Goal: Task Accomplishment & Management: Use online tool/utility

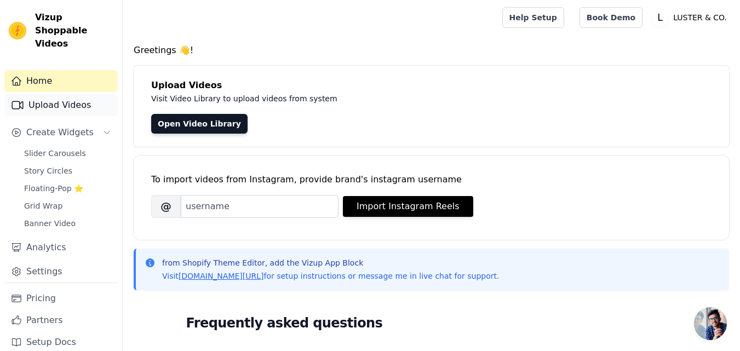
click at [45, 94] on link "Upload Videos" at bounding box center [60, 105] width 113 height 22
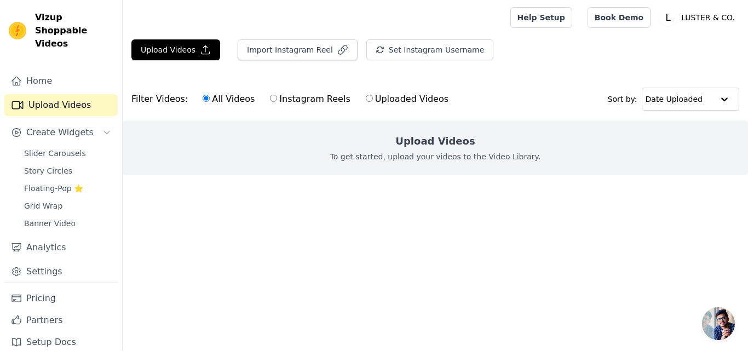
click at [279, 98] on label "Instagram Reels" at bounding box center [310, 99] width 81 height 14
click at [277, 98] on input "Instagram Reels" at bounding box center [273, 98] width 7 height 7
radio input "true"
click at [365, 99] on label "Uploaded Videos" at bounding box center [407, 99] width 84 height 14
click at [366, 99] on input "Uploaded Videos" at bounding box center [369, 98] width 7 height 7
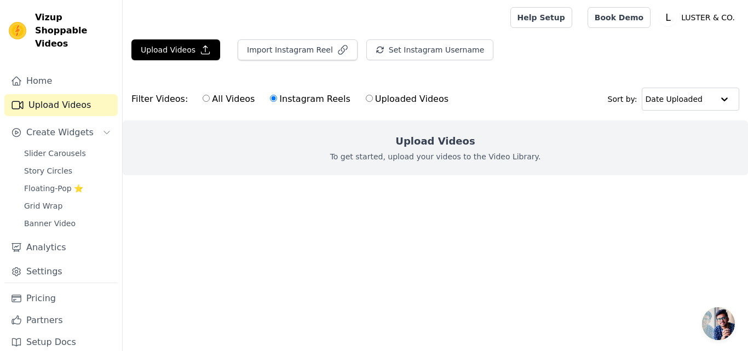
radio input "true"
click at [207, 95] on label "All Videos" at bounding box center [228, 99] width 53 height 14
click at [207, 95] on input "All Videos" at bounding box center [206, 98] width 7 height 7
radio input "true"
click at [53, 126] on span "Create Widgets" at bounding box center [59, 132] width 67 height 13
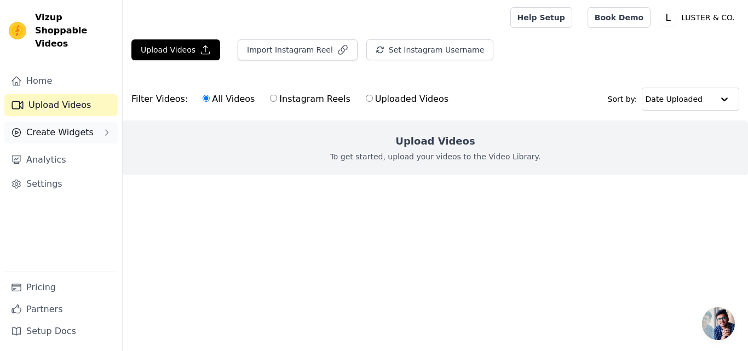
click at [51, 127] on button "Create Widgets" at bounding box center [60, 133] width 113 height 22
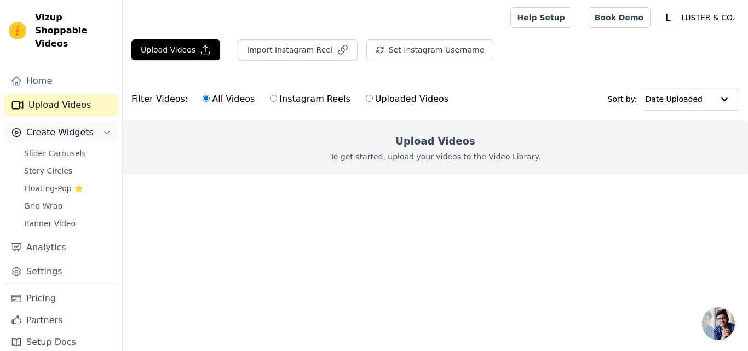
click at [51, 127] on button "Create Widgets" at bounding box center [60, 133] width 113 height 22
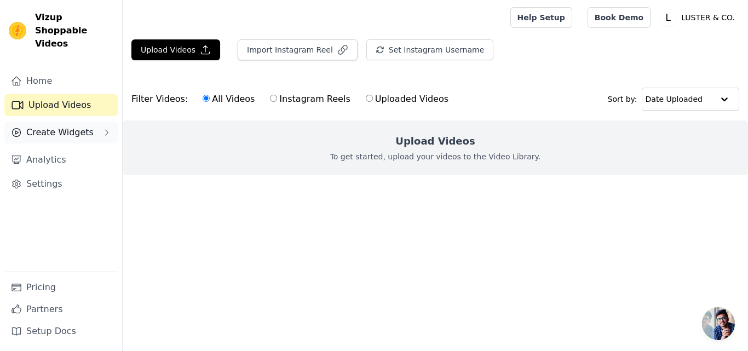
click at [37, 126] on span "Create Widgets" at bounding box center [59, 132] width 67 height 13
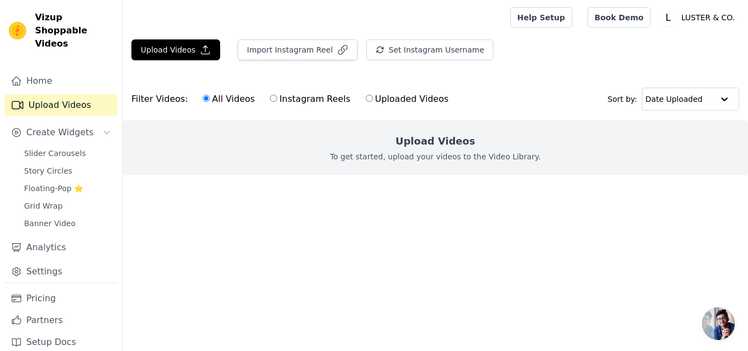
click at [57, 149] on div "Slider Carousels Story Circles Floating-Pop ⭐ Grid Wrap Banner Video" at bounding box center [68, 188] width 100 height 85
click at [55, 148] on span "Slider Carousels" at bounding box center [55, 153] width 62 height 11
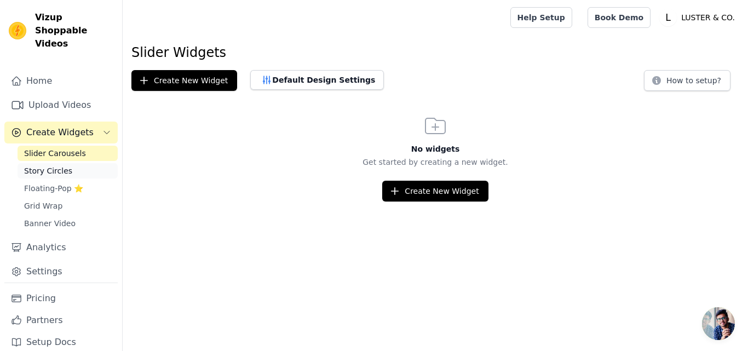
click at [76, 163] on link "Story Circles" at bounding box center [68, 170] width 100 height 15
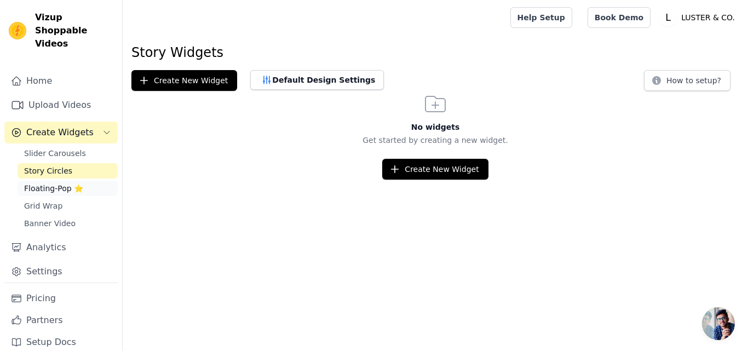
click at [36, 183] on span "Floating-Pop ⭐" at bounding box center [53, 188] width 59 height 11
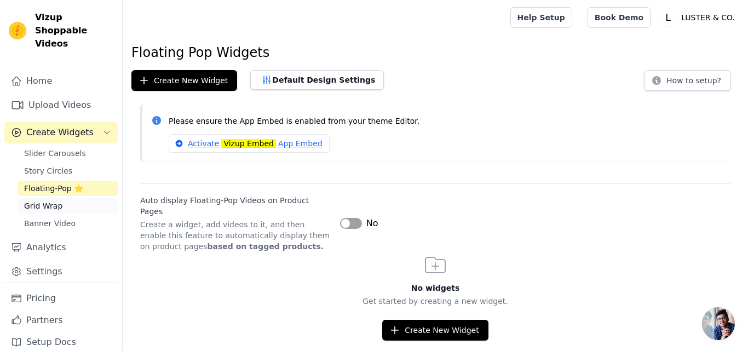
click at [32, 198] on link "Grid Wrap" at bounding box center [68, 205] width 100 height 15
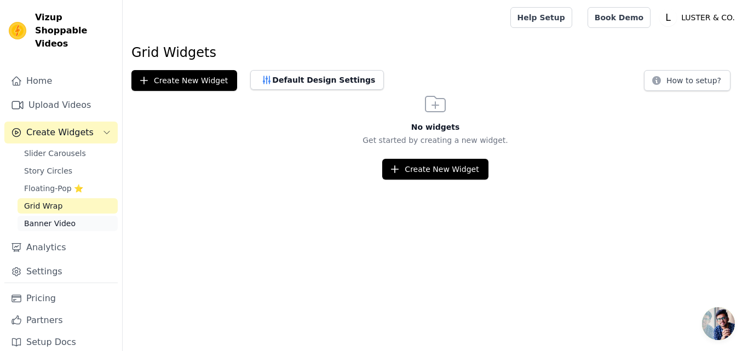
click at [55, 218] on span "Banner Video" at bounding box center [49, 223] width 51 height 11
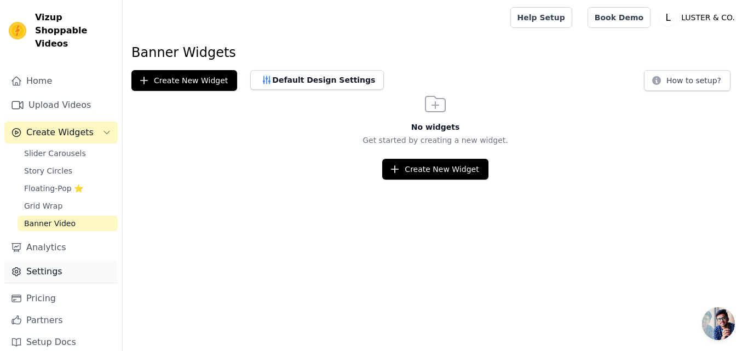
click at [54, 261] on link "Settings" at bounding box center [60, 272] width 113 height 22
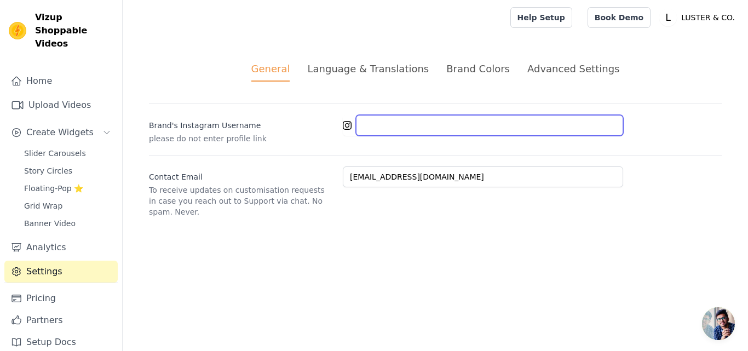
click at [437, 129] on input "Brand's Instagram Username" at bounding box center [489, 125] width 267 height 21
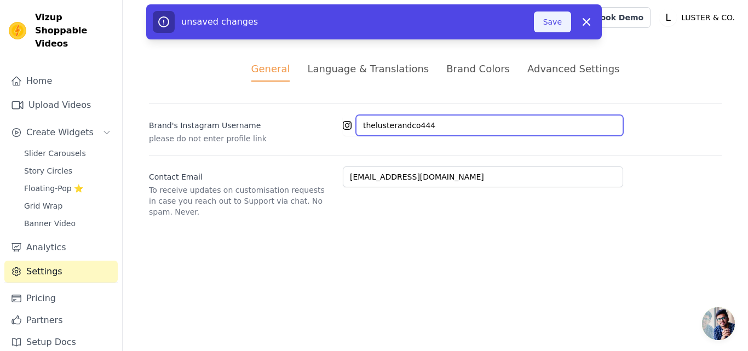
type input "thelusterandco444"
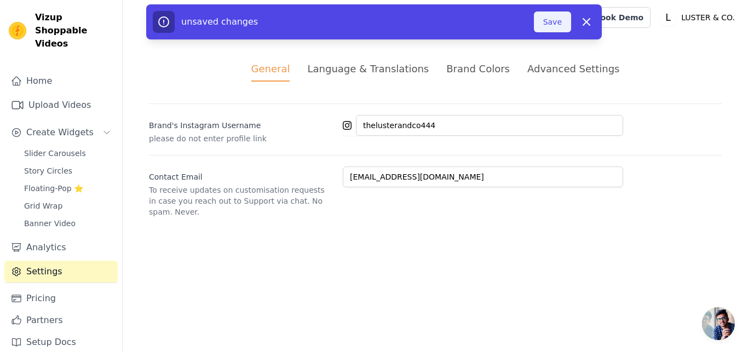
click at [548, 26] on button "Save" at bounding box center [552, 22] width 37 height 21
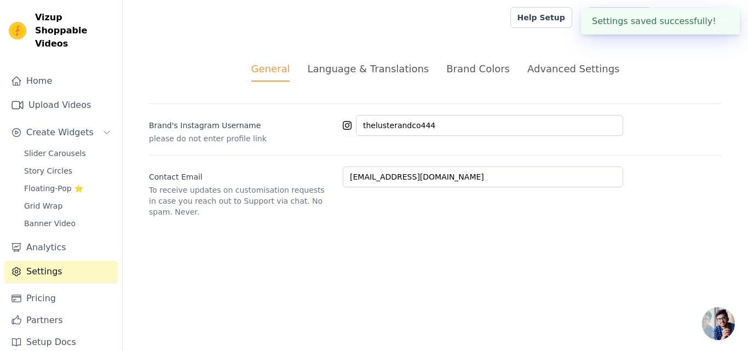
click at [375, 70] on div "Language & Translations" at bounding box center [368, 68] width 122 height 15
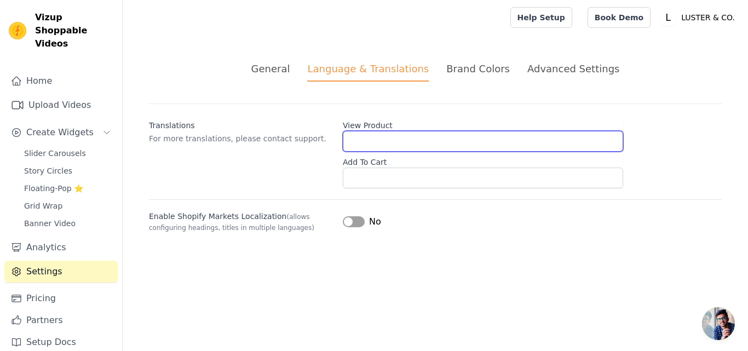
click at [399, 150] on input "View Product" at bounding box center [483, 141] width 280 height 21
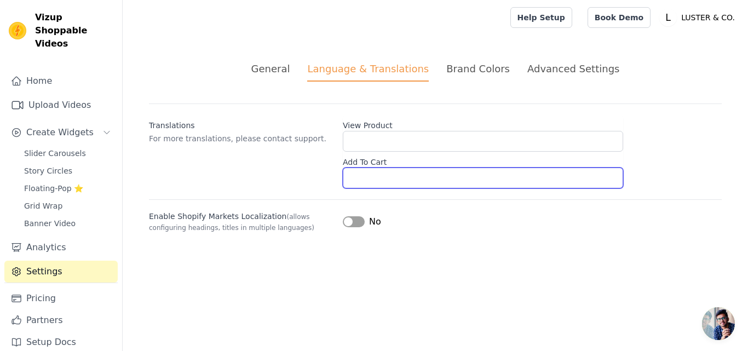
click at [411, 170] on input "Add To Cart" at bounding box center [483, 178] width 280 height 21
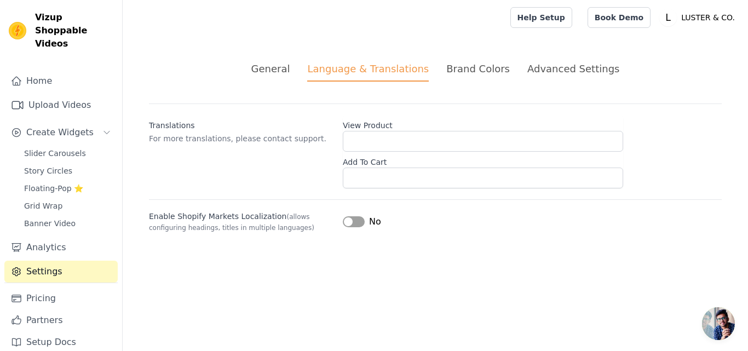
click at [352, 220] on button "Label" at bounding box center [354, 221] width 22 height 11
click at [458, 68] on div "Brand Colors" at bounding box center [478, 68] width 64 height 15
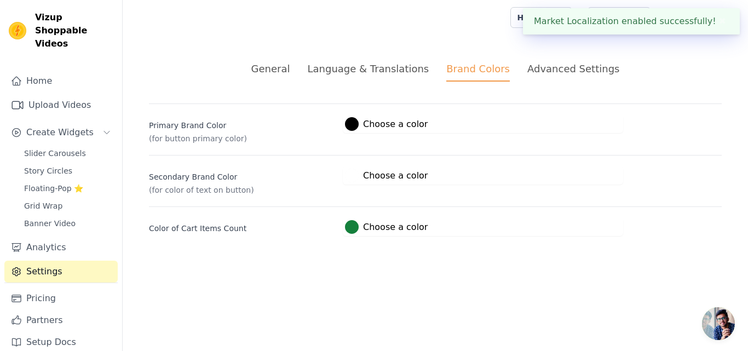
click at [408, 225] on label "#15803c Choose a color" at bounding box center [386, 227] width 83 height 14
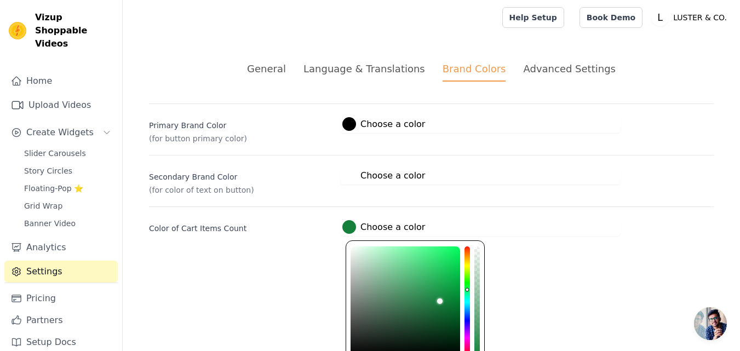
click at [551, 63] on div "Advanced Settings" at bounding box center [569, 68] width 92 height 15
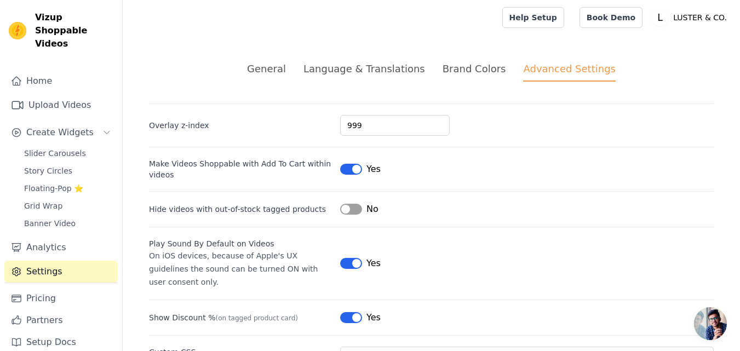
click at [286, 67] on div "General" at bounding box center [266, 68] width 39 height 15
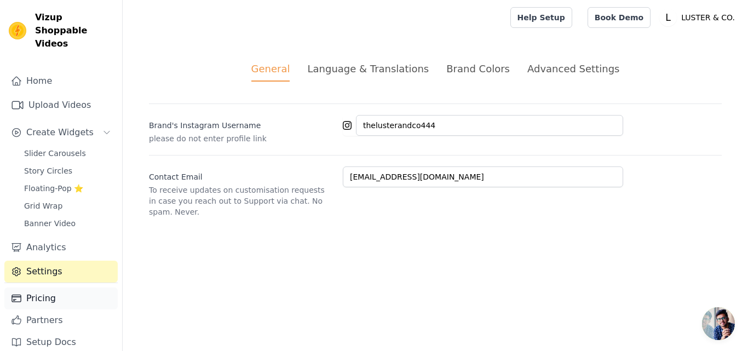
click at [59, 288] on link "Pricing" at bounding box center [60, 299] width 113 height 22
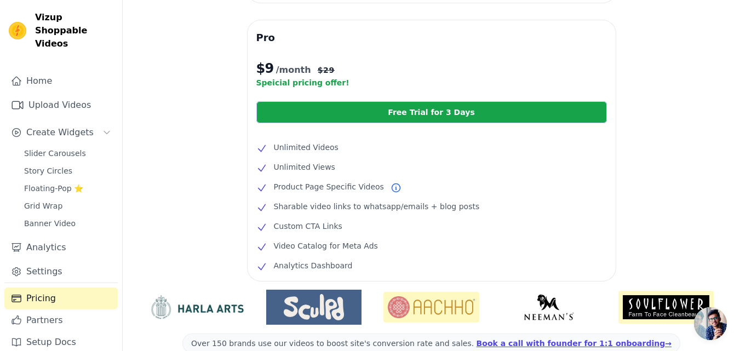
scroll to position [219, 0]
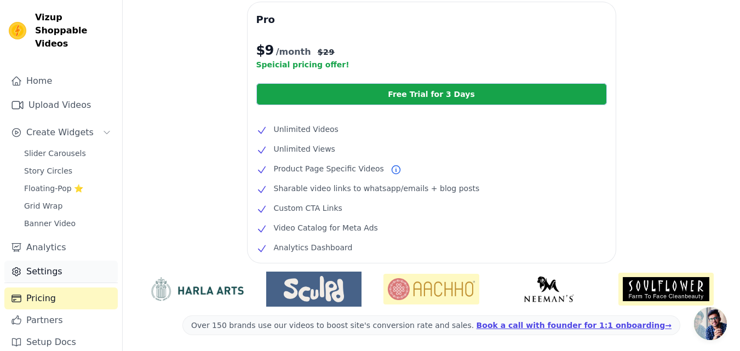
click at [59, 261] on link "Settings" at bounding box center [60, 272] width 113 height 22
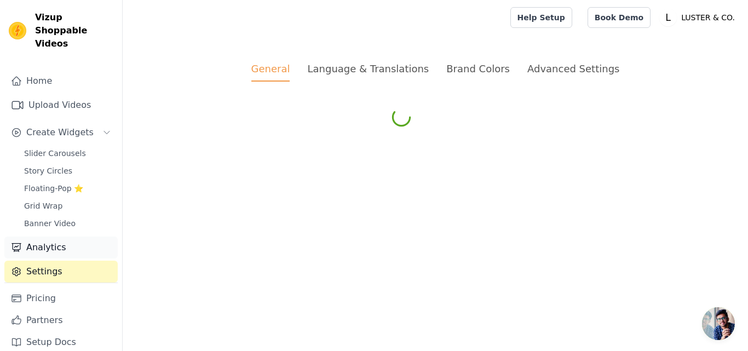
click at [52, 237] on link "Analytics" at bounding box center [60, 248] width 113 height 22
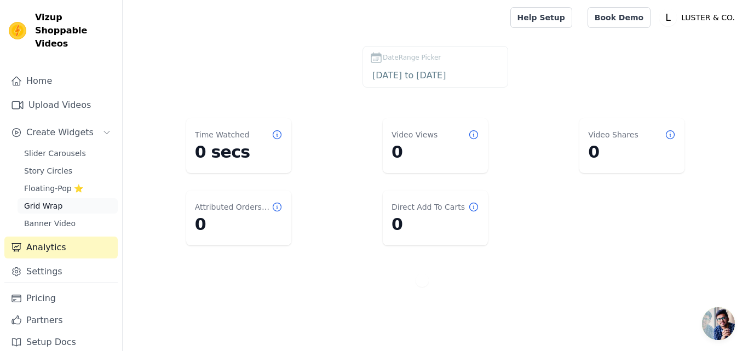
click at [82, 200] on link "Grid Wrap" at bounding box center [68, 205] width 100 height 15
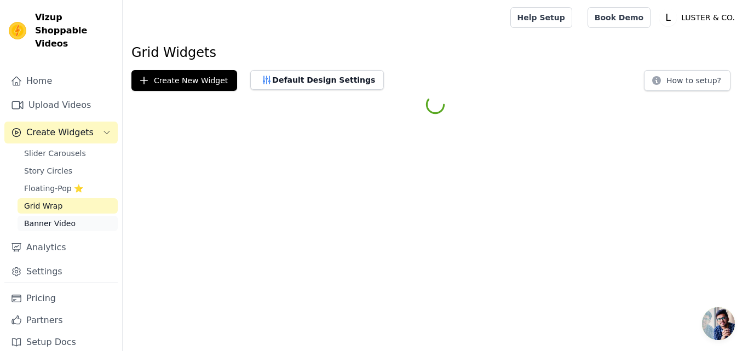
click at [78, 216] on link "Banner Video" at bounding box center [68, 223] width 100 height 15
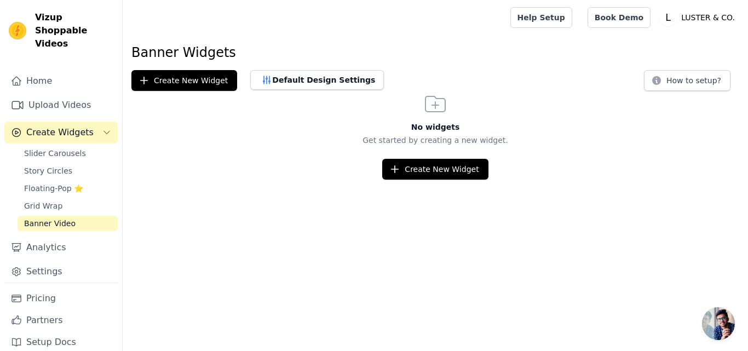
click at [76, 184] on div "Slider Carousels Story Circles Floating-Pop ⭐ Grid Wrap Banner Video" at bounding box center [68, 188] width 100 height 85
click at [50, 148] on span "Slider Carousels" at bounding box center [55, 153] width 62 height 11
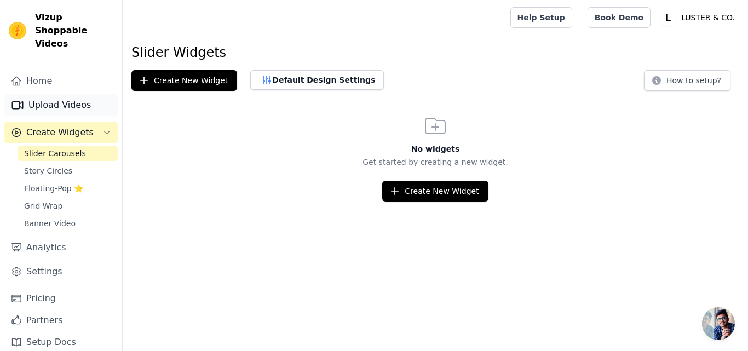
click at [49, 97] on link "Upload Videos" at bounding box center [60, 105] width 113 height 22
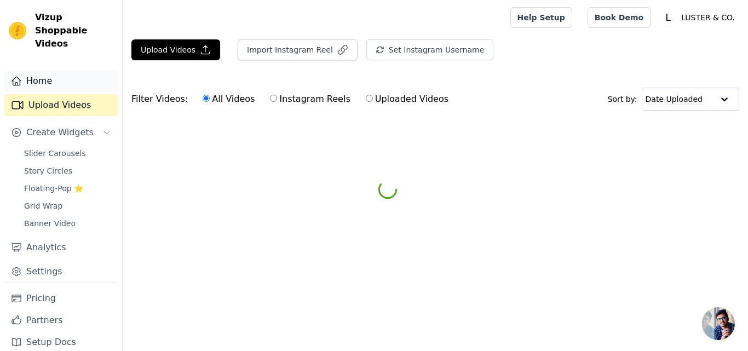
click at [61, 70] on link "Home" at bounding box center [60, 81] width 113 height 22
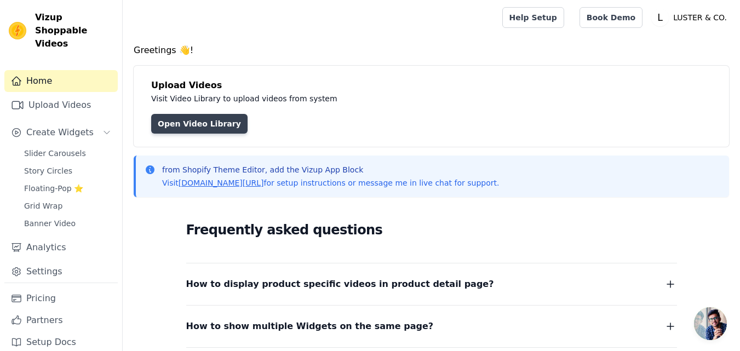
click at [192, 131] on link "Open Video Library" at bounding box center [199, 124] width 96 height 20
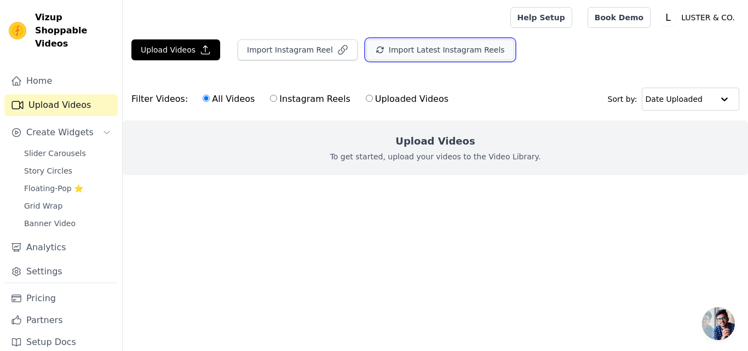
click at [411, 52] on button "Import Latest Instagram Reels" at bounding box center [440, 49] width 148 height 21
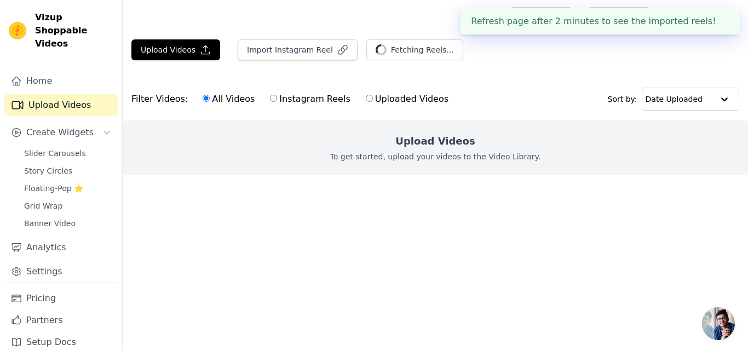
click at [723, 20] on button "✖" at bounding box center [723, 21] width 13 height 13
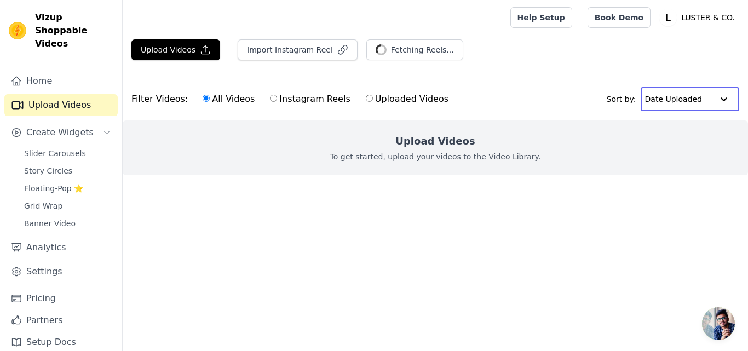
click at [686, 101] on input "text" at bounding box center [679, 99] width 68 height 22
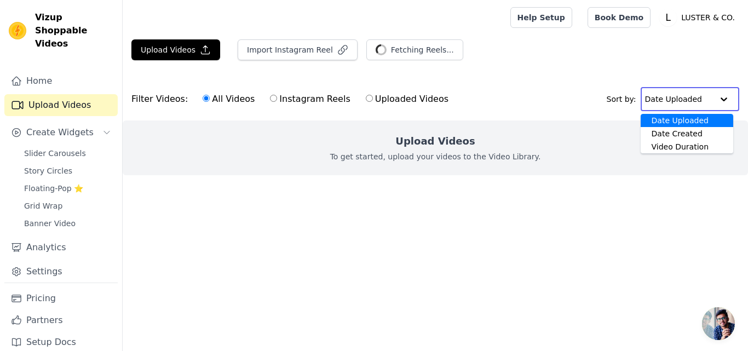
click at [695, 100] on input "text" at bounding box center [679, 99] width 68 height 22
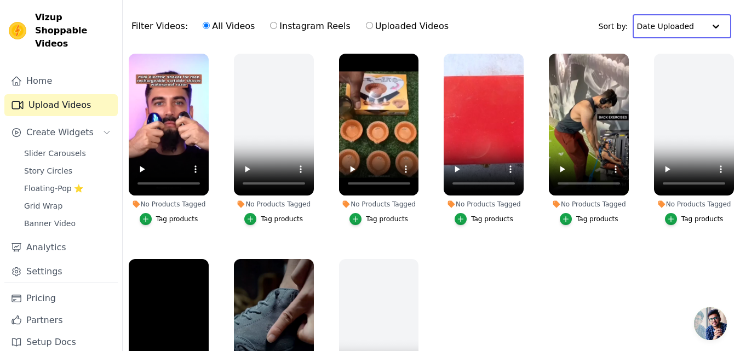
scroll to position [57, 0]
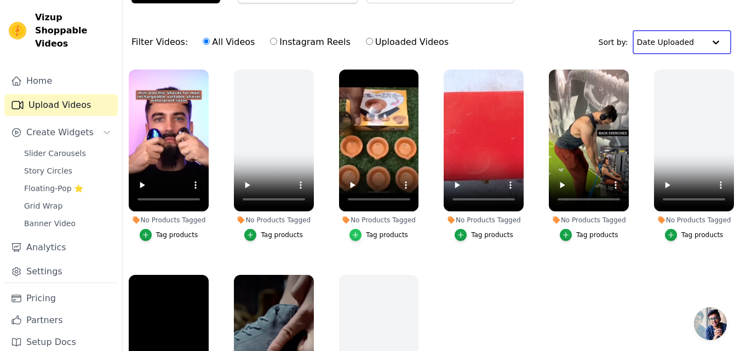
click at [357, 237] on icon "button" at bounding box center [356, 235] width 8 height 8
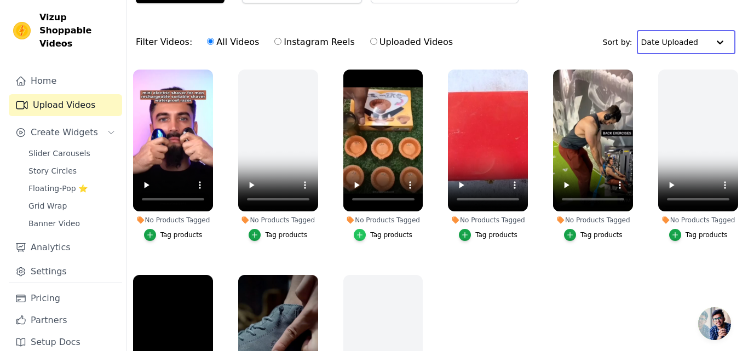
scroll to position [0, 0]
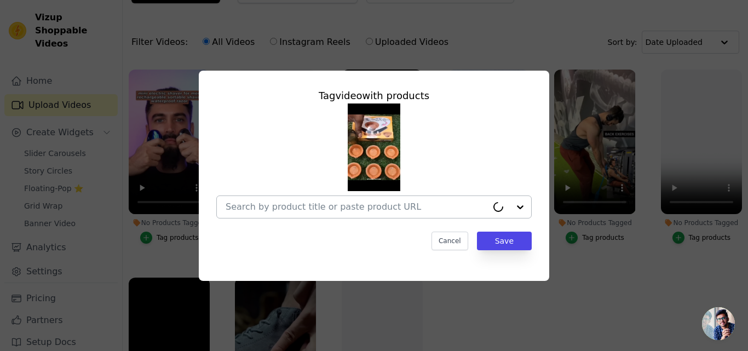
click at [462, 208] on input "No Products Tagged Tag video with products Cancel Save Tag products" at bounding box center [357, 207] width 262 height 10
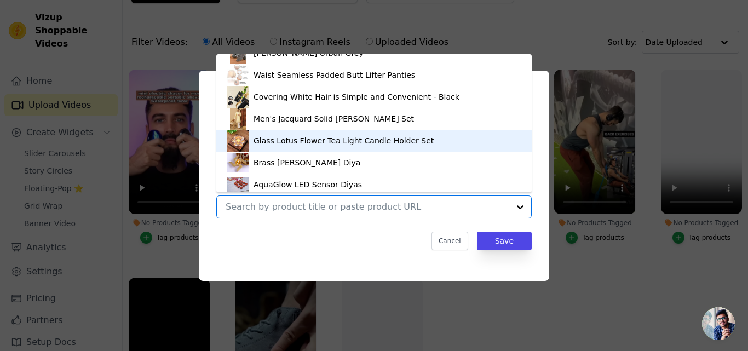
scroll to position [563, 0]
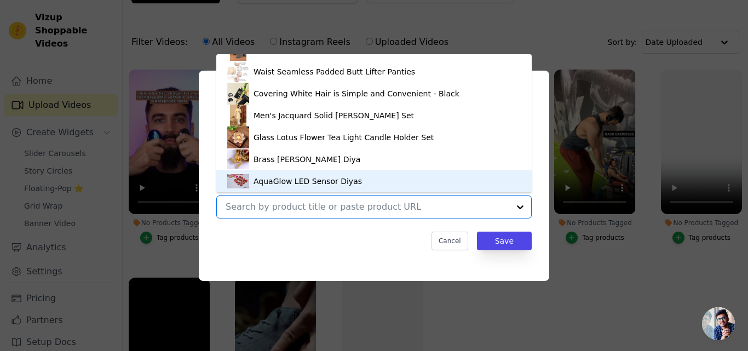
click at [301, 180] on div "AquaGlow LED Sensor Diyas" at bounding box center [308, 181] width 108 height 11
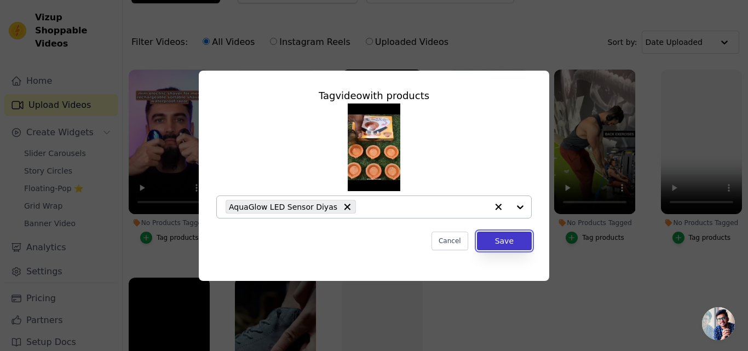
click at [504, 242] on button "Save" at bounding box center [504, 241] width 55 height 19
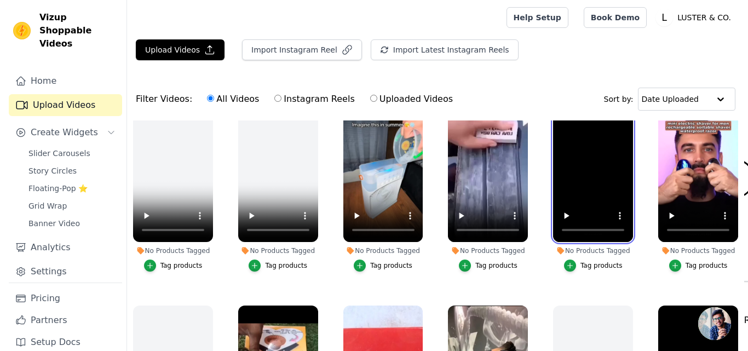
scroll to position [0, 0]
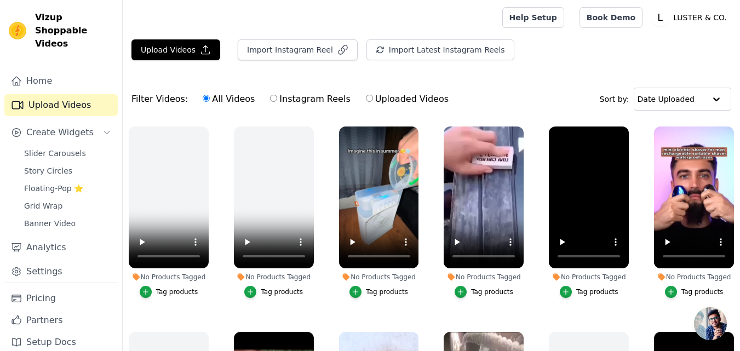
click at [586, 289] on div "Tag products" at bounding box center [597, 292] width 42 height 9
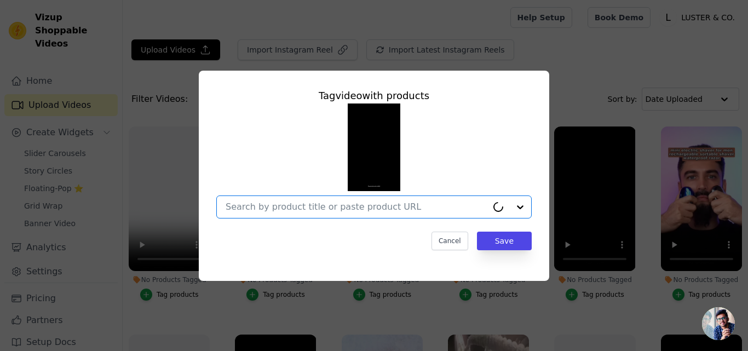
click at [476, 206] on input "No Products Tagged Tag video with products Option undefined, selected. Cancel S…" at bounding box center [357, 207] width 262 height 10
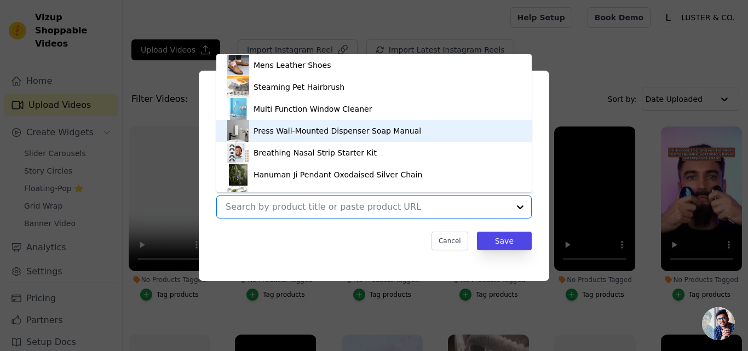
click at [260, 133] on div "Press Wall-Mounted Dispenser Soap Manual" at bounding box center [338, 130] width 168 height 11
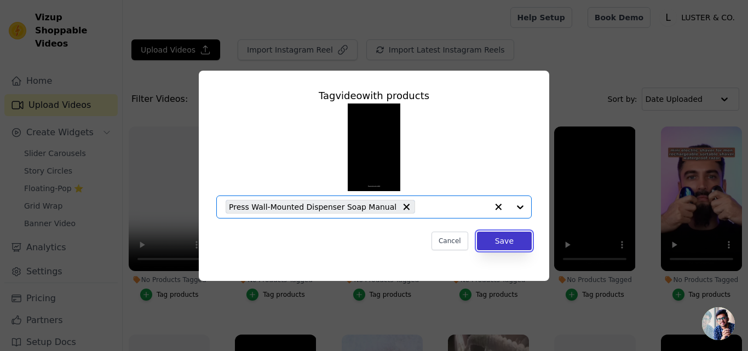
click at [506, 239] on button "Save" at bounding box center [504, 241] width 55 height 19
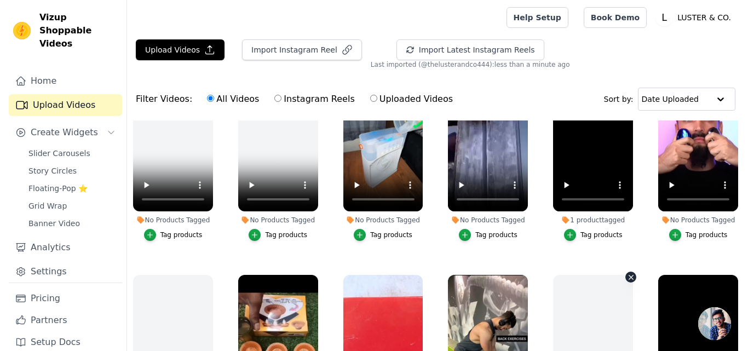
scroll to position [27, 0]
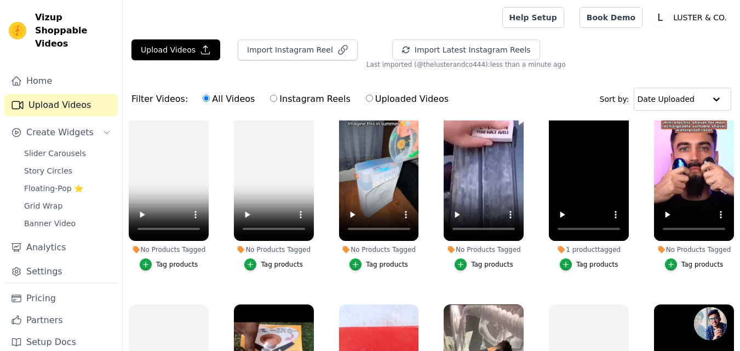
click at [682, 261] on div "Tag products" at bounding box center [702, 264] width 42 height 9
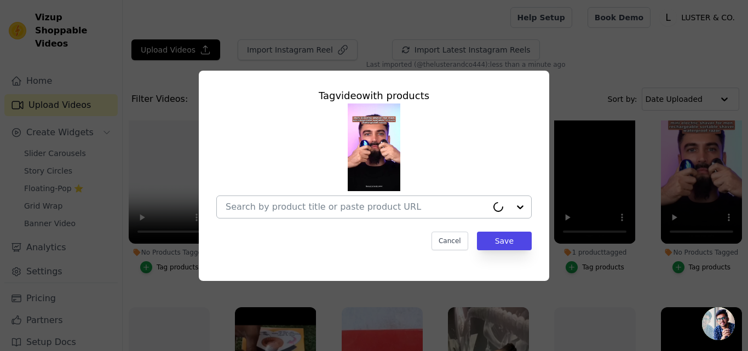
click at [519, 208] on div at bounding box center [510, 207] width 44 height 22
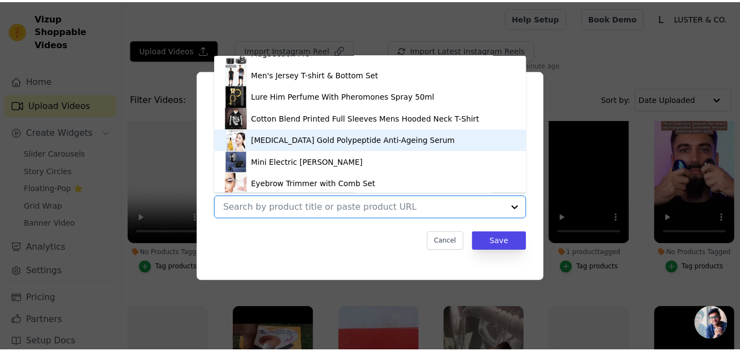
scroll to position [125, 0]
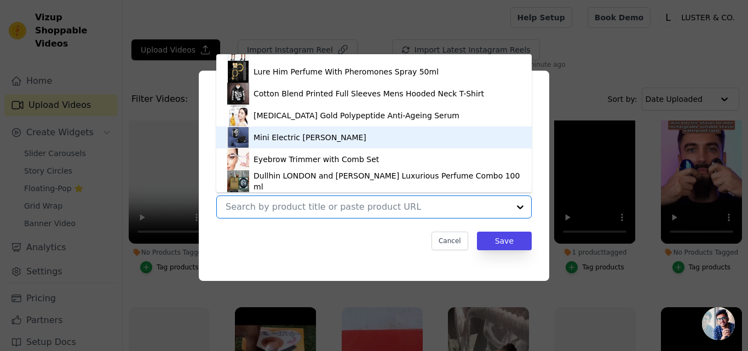
click at [261, 140] on div "Mini Electric [PERSON_NAME]" at bounding box center [310, 137] width 113 height 11
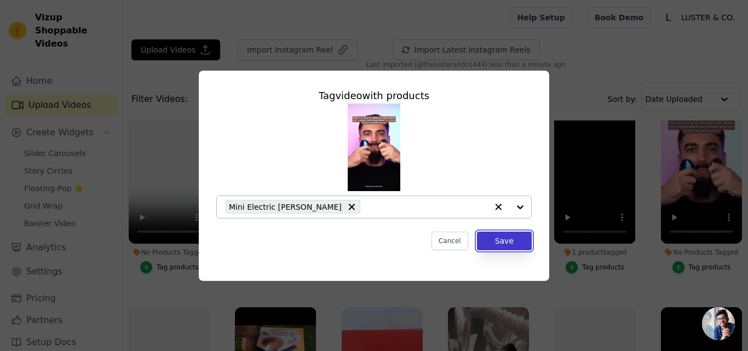
click at [500, 239] on button "Save" at bounding box center [504, 241] width 55 height 19
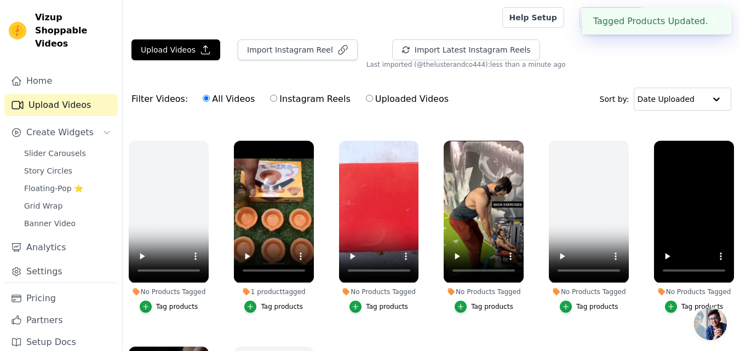
scroll to position [219, 0]
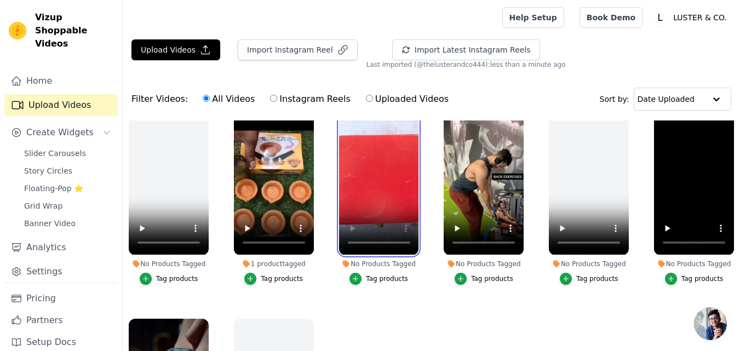
click at [388, 210] on video at bounding box center [379, 184] width 80 height 142
click at [353, 277] on icon "button" at bounding box center [356, 279] width 8 height 8
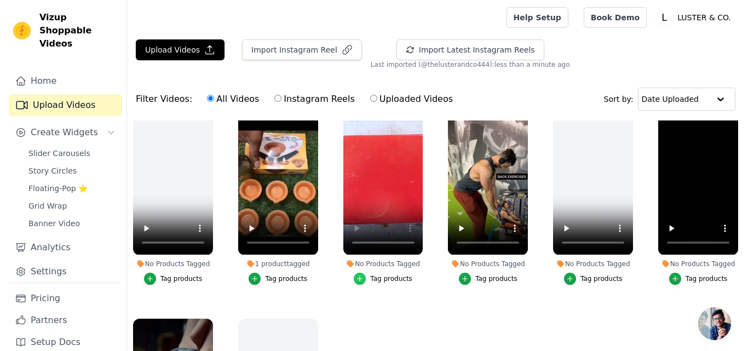
scroll to position [222, 0]
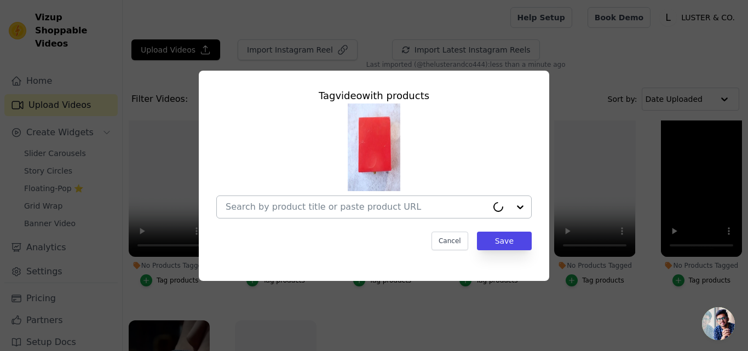
click at [395, 214] on div at bounding box center [357, 207] width 262 height 22
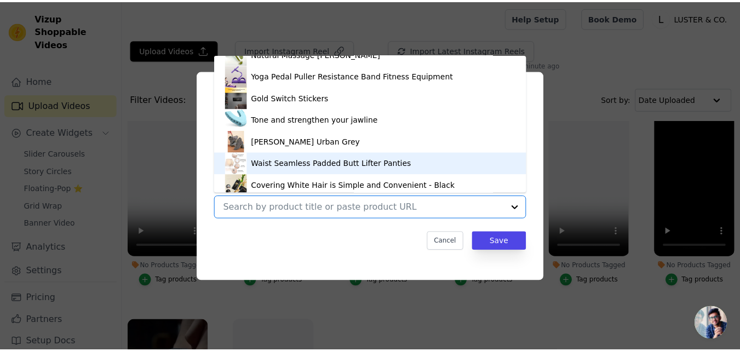
scroll to position [563, 0]
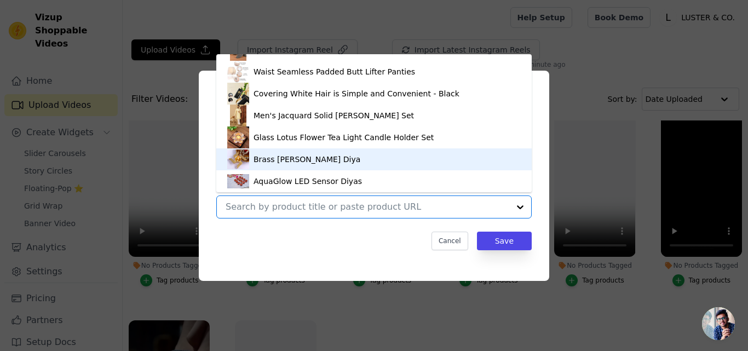
click at [268, 168] on div "Brass Swastik Diya" at bounding box center [374, 159] width 294 height 22
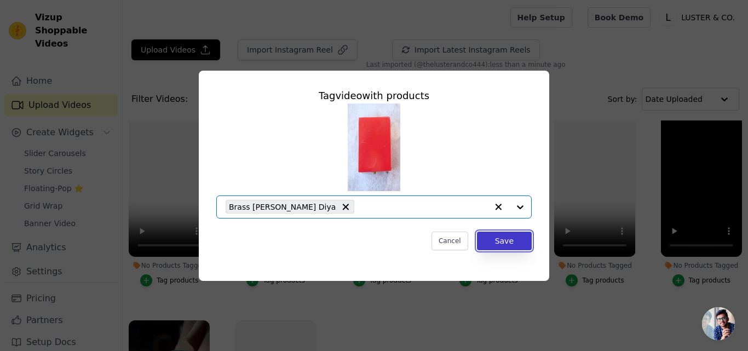
click at [482, 238] on button "Save" at bounding box center [504, 241] width 55 height 19
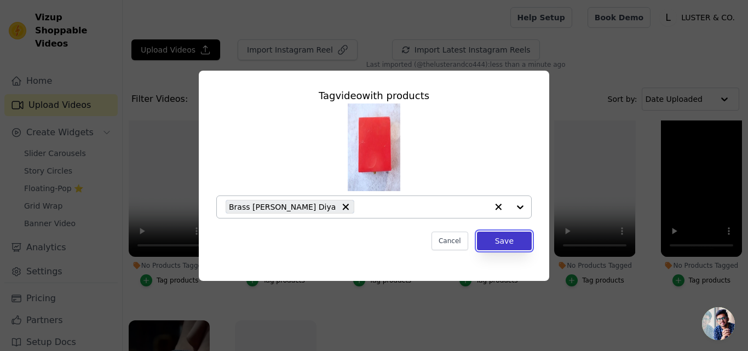
click at [516, 242] on button "Save" at bounding box center [504, 241] width 55 height 19
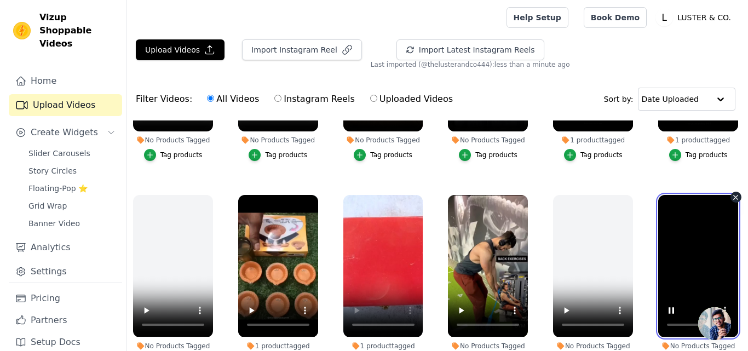
scroll to position [192, 0]
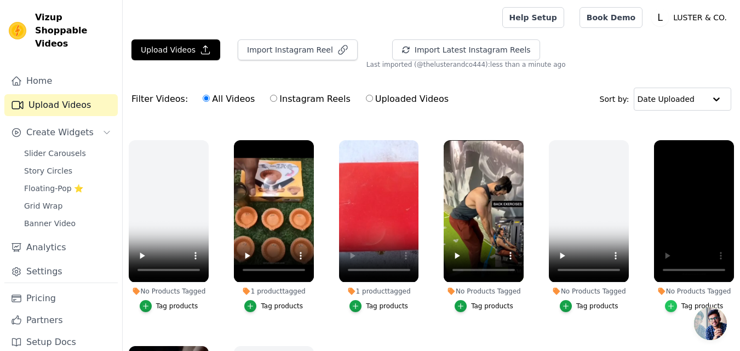
click at [673, 306] on div "button" at bounding box center [671, 306] width 12 height 12
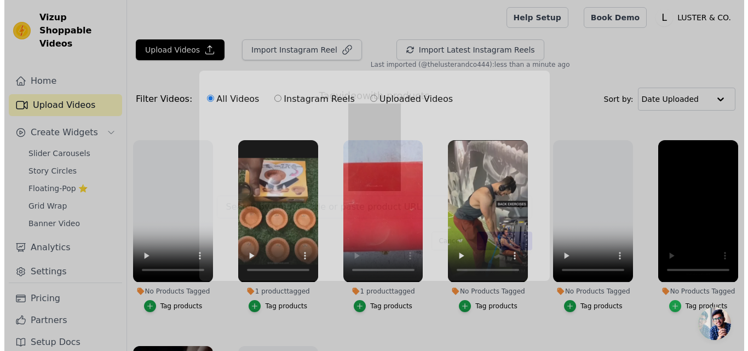
scroll to position [194, 0]
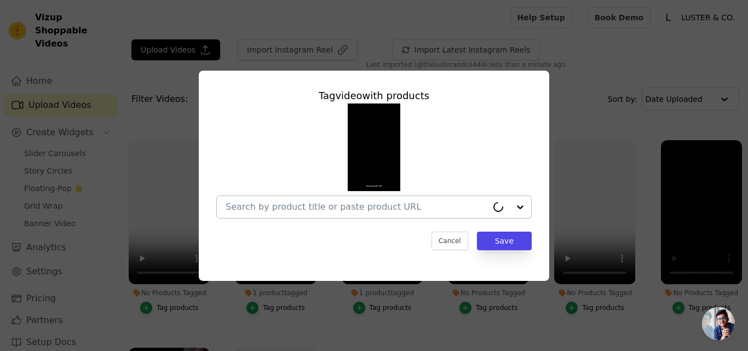
click at [412, 204] on input "No Products Tagged Tag video with products Cancel Save Tag products" at bounding box center [357, 207] width 262 height 10
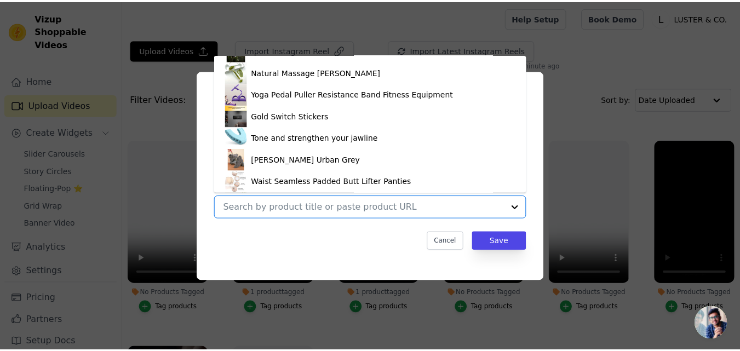
scroll to position [399, 0]
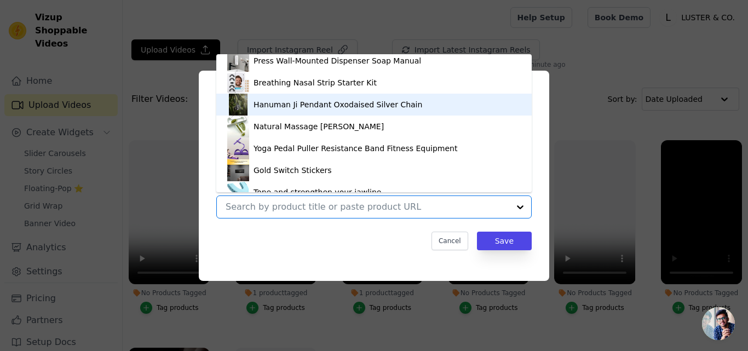
click at [251, 112] on div "Hanuman Ji Pendant Oxodaised Silver Chain" at bounding box center [374, 105] width 294 height 22
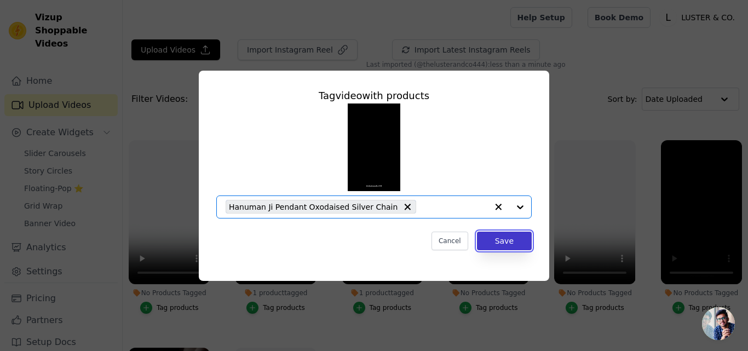
click at [500, 239] on button "Save" at bounding box center [504, 241] width 55 height 19
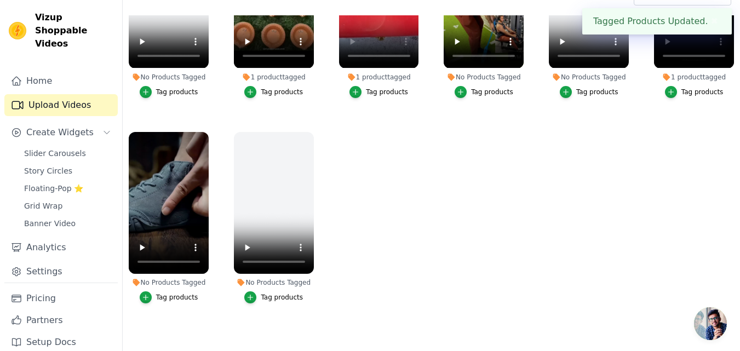
scroll to position [110, 0]
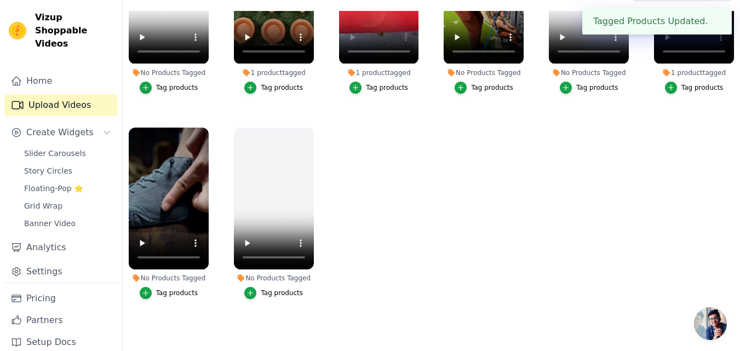
click at [143, 293] on button "Tag products" at bounding box center [169, 293] width 59 height 12
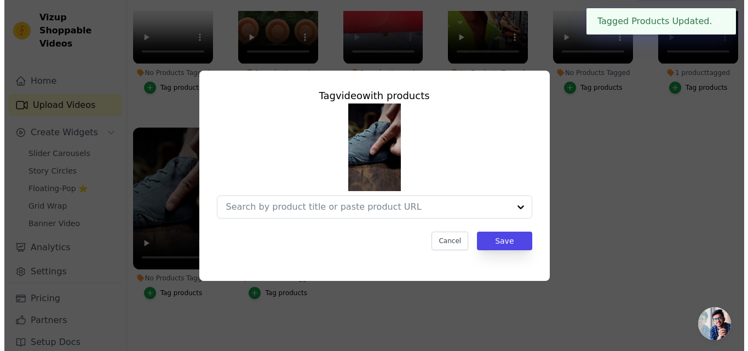
scroll to position [304, 0]
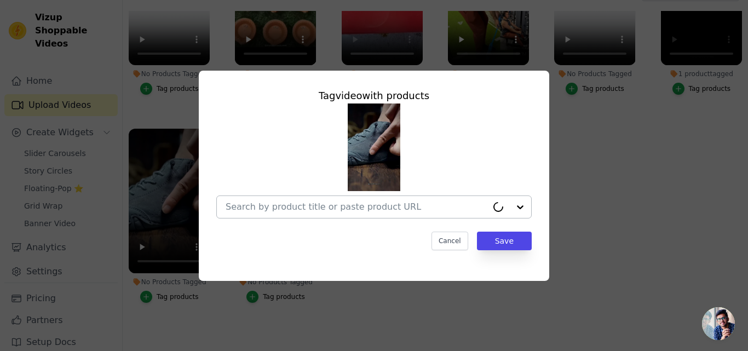
click at [320, 210] on input "No Products Tagged Tag video with products Cancel Save Tag products" at bounding box center [357, 207] width 262 height 10
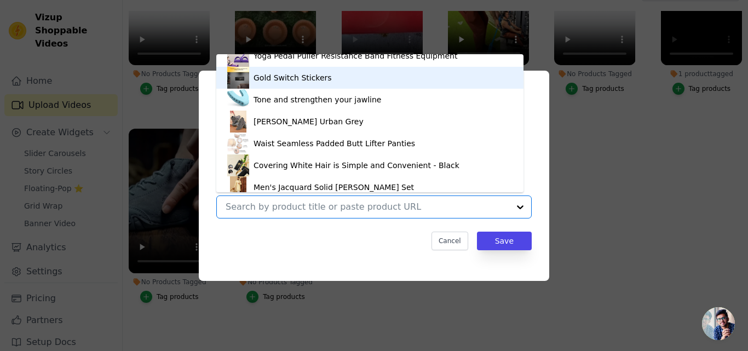
scroll to position [508, 0]
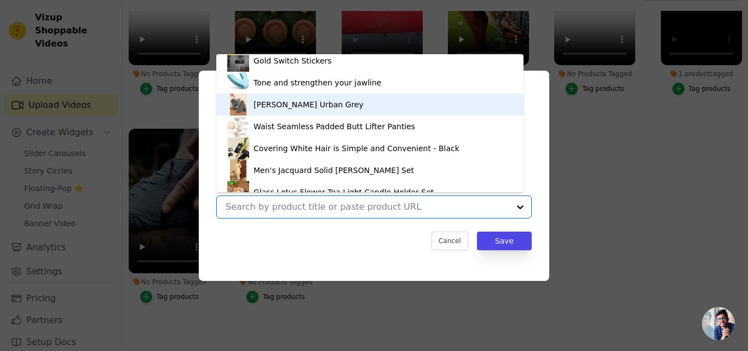
click at [249, 105] on img at bounding box center [238, 105] width 22 height 22
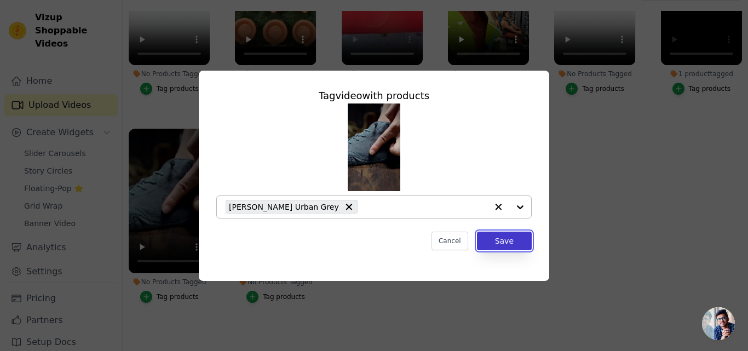
click at [502, 237] on button "Save" at bounding box center [504, 241] width 55 height 19
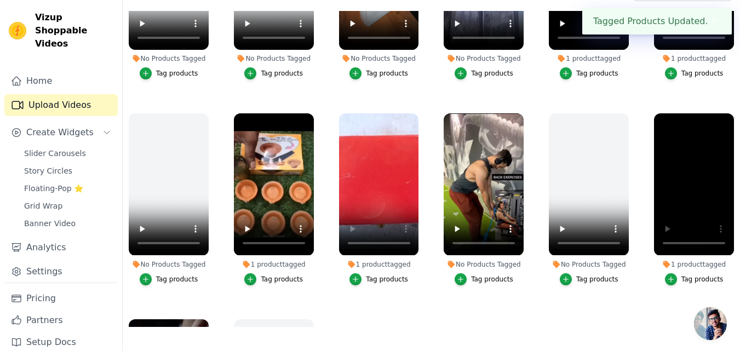
scroll to position [82, 0]
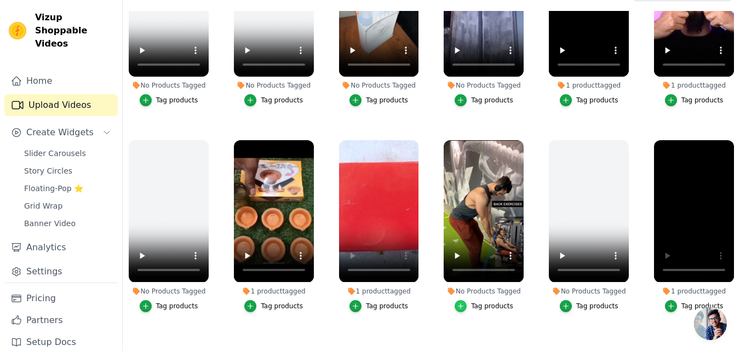
click at [465, 305] on div "button" at bounding box center [461, 306] width 12 height 12
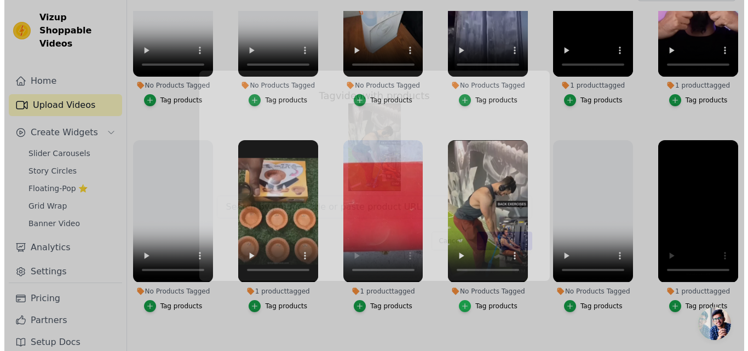
scroll to position [0, 0]
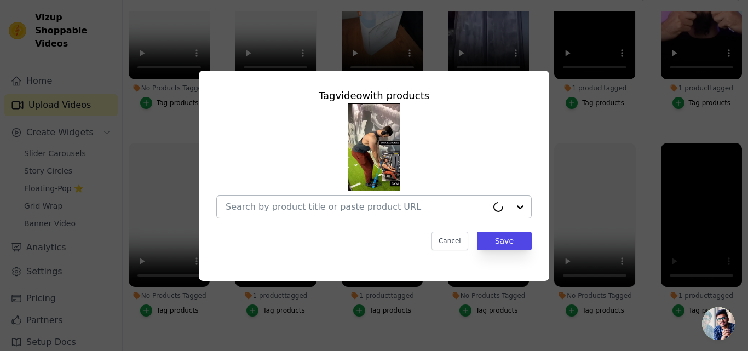
click at [423, 207] on input "No Products Tagged Tag video with products Cancel Save Tag products" at bounding box center [357, 207] width 262 height 10
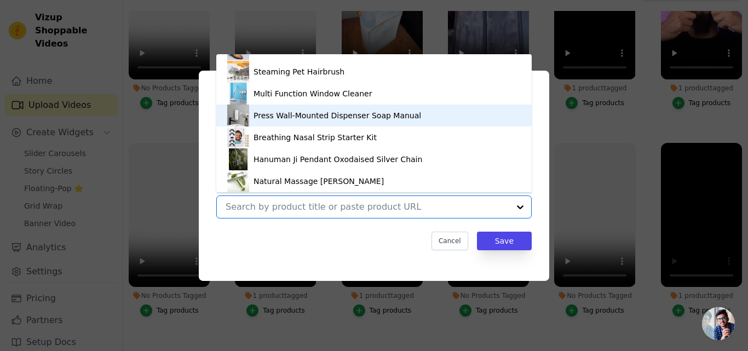
scroll to position [399, 0]
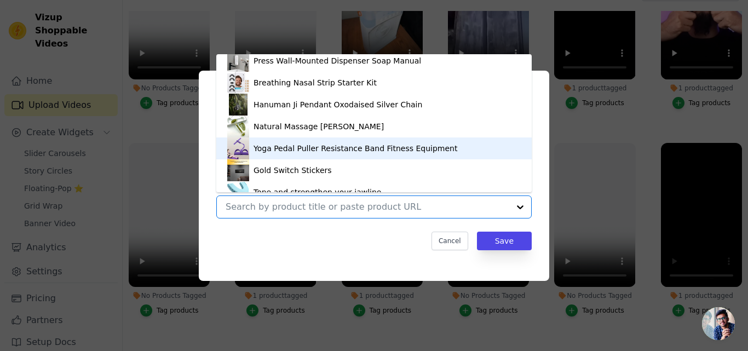
click at [234, 152] on img at bounding box center [238, 149] width 22 height 22
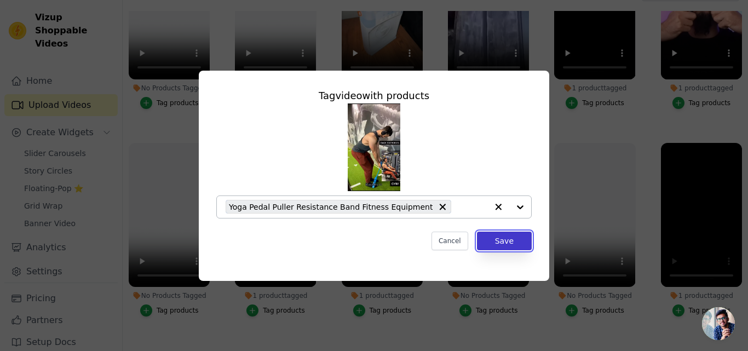
click at [494, 247] on button "Save" at bounding box center [504, 241] width 55 height 19
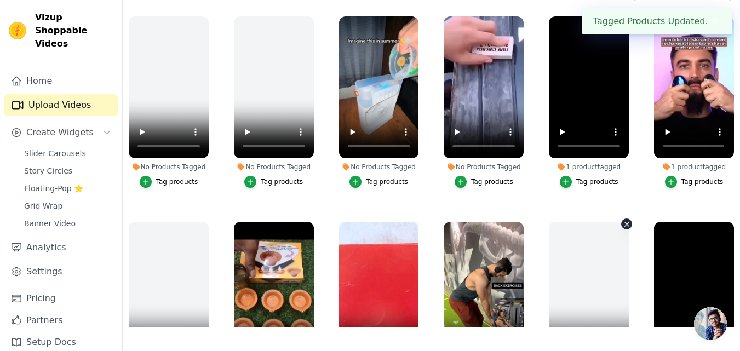
scroll to position [0, 0]
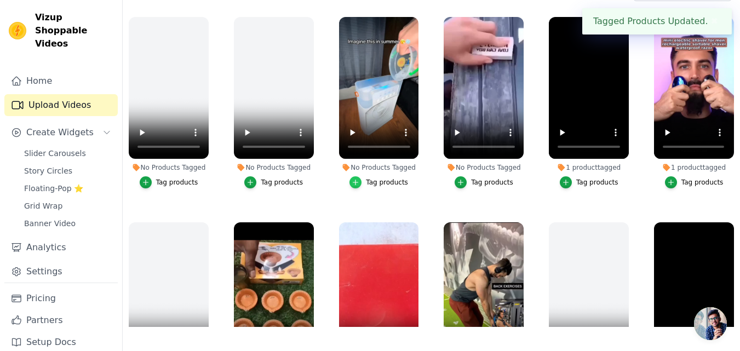
click at [356, 185] on icon "button" at bounding box center [356, 183] width 8 height 8
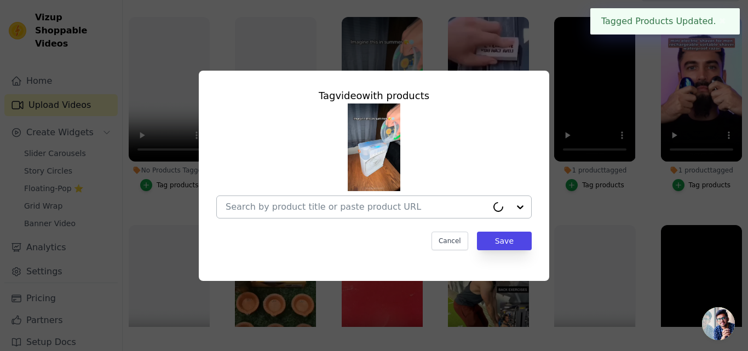
click at [346, 212] on input "No Products Tagged Tag video with products Cancel Save Tag products" at bounding box center [357, 207] width 262 height 10
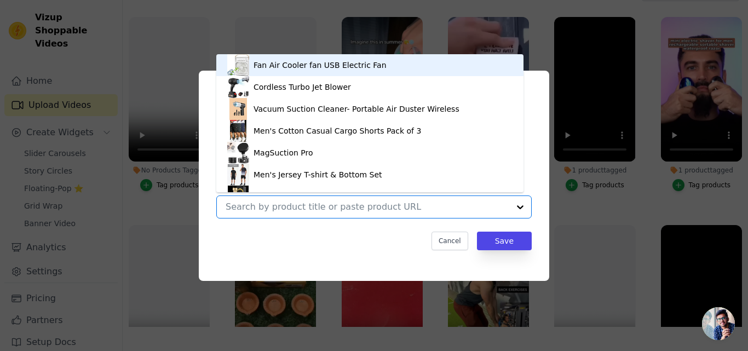
click at [253, 56] on div "Fan Air Cooler fan USB Electric Fan" at bounding box center [369, 65] width 285 height 22
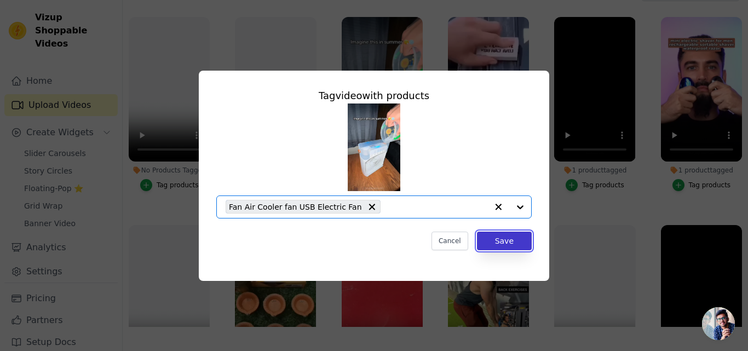
click at [488, 242] on button "Save" at bounding box center [504, 241] width 55 height 19
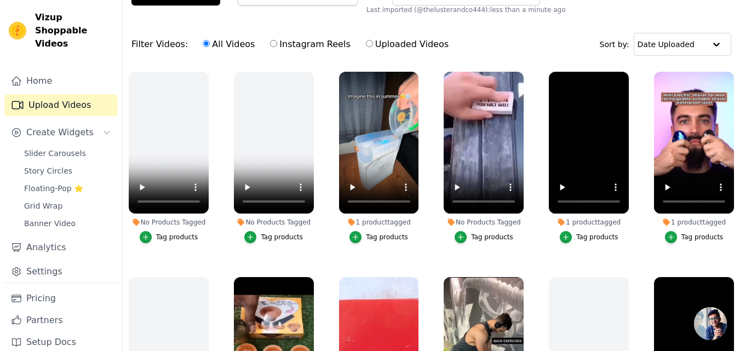
click at [476, 233] on div "Tag products" at bounding box center [492, 237] width 42 height 9
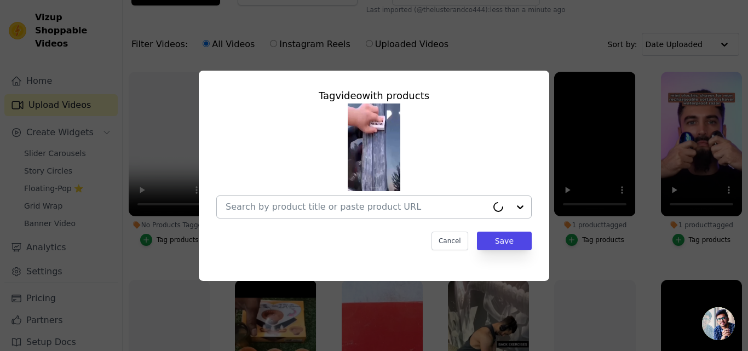
click at [414, 204] on input "No Products Tagged Tag video with products Cancel Save Tag products" at bounding box center [357, 207] width 262 height 10
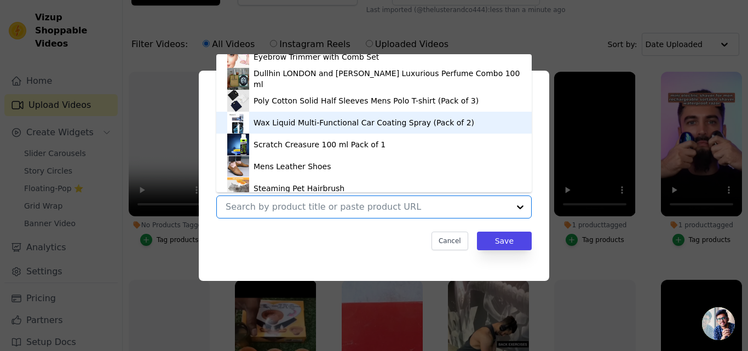
scroll to position [247, 0]
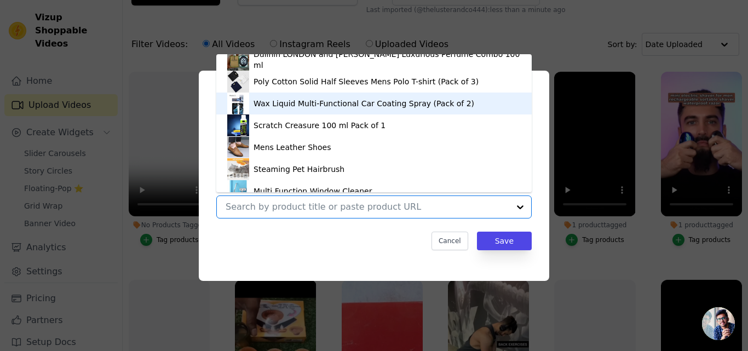
click at [293, 107] on div "Wax Liquid Multi-Functional Car Coating Spray (Pack of 2)" at bounding box center [364, 103] width 221 height 11
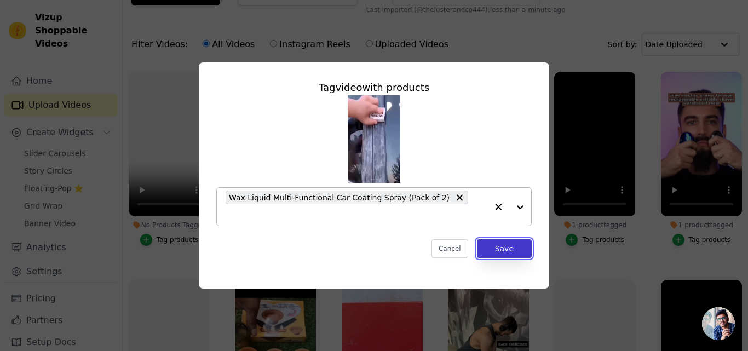
click at [500, 239] on button "Save" at bounding box center [504, 248] width 55 height 19
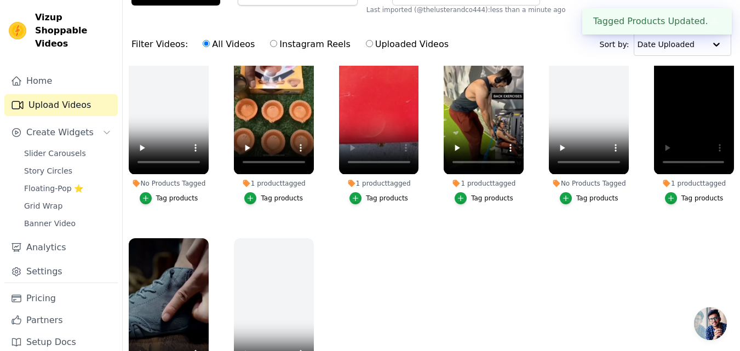
scroll to position [8, 0]
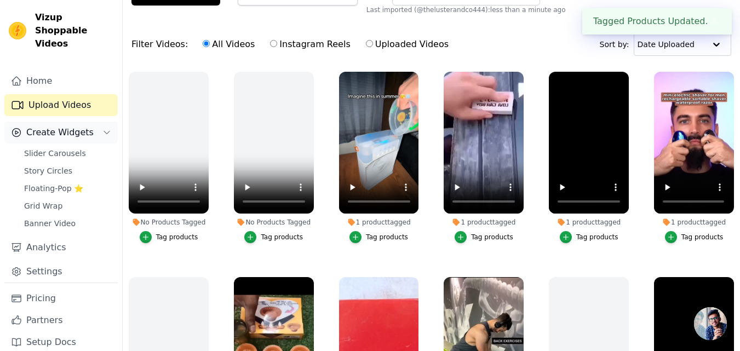
click at [45, 126] on span "Create Widgets" at bounding box center [59, 132] width 67 height 13
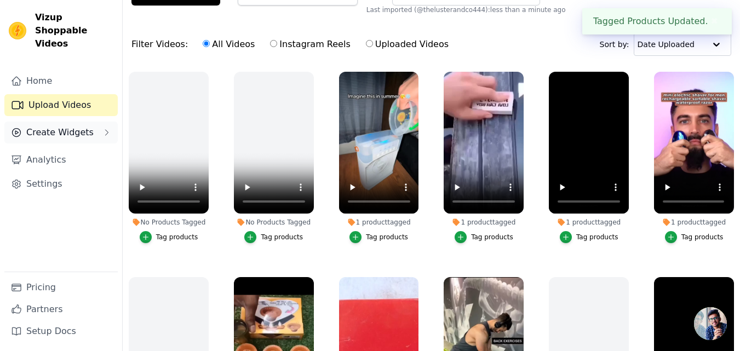
click at [53, 126] on span "Create Widgets" at bounding box center [59, 132] width 67 height 13
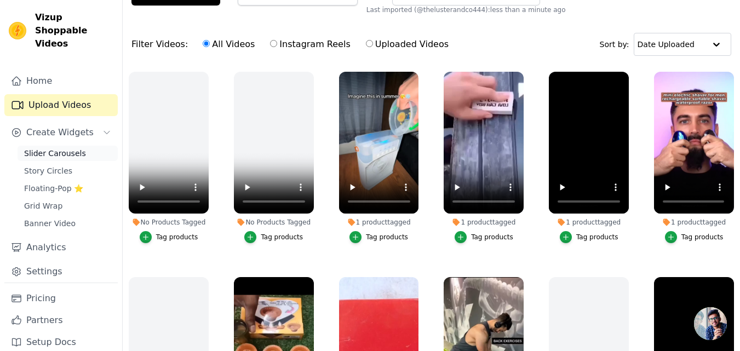
click at [57, 148] on span "Slider Carousels" at bounding box center [55, 153] width 62 height 11
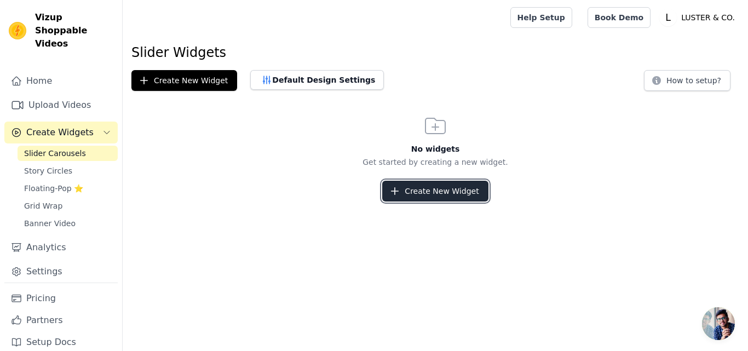
click at [451, 188] on button "Create New Widget" at bounding box center [435, 191] width 106 height 21
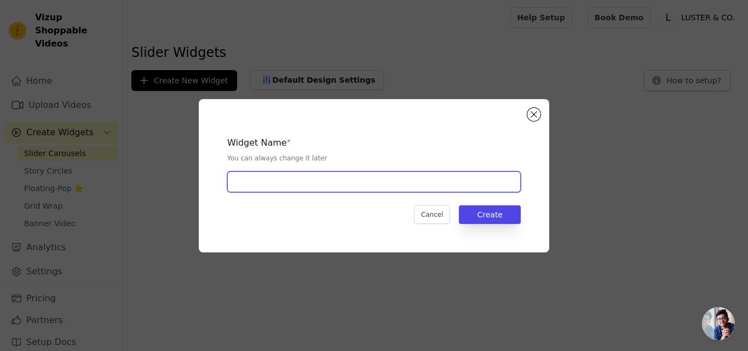
click at [385, 175] on input "text" at bounding box center [374, 181] width 294 height 21
type input "t"
type input "Trendy Products"
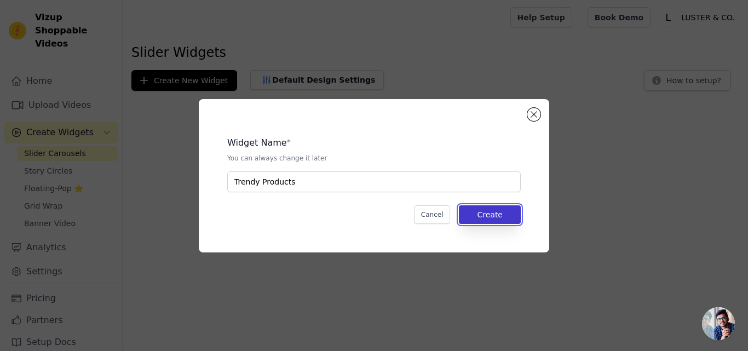
click at [482, 217] on button "Create" at bounding box center [490, 214] width 62 height 19
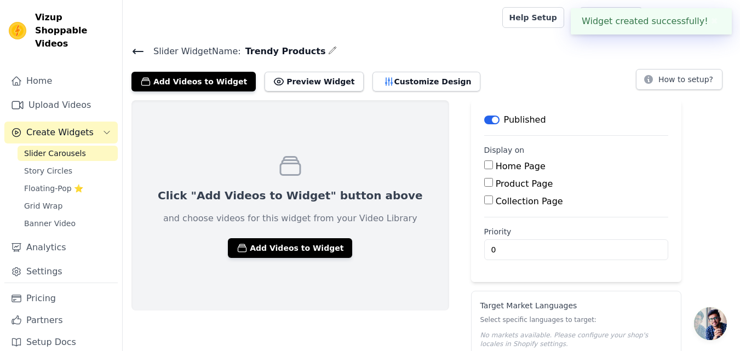
click at [484, 166] on input "Home Page" at bounding box center [488, 165] width 9 height 9
checkbox input "true"
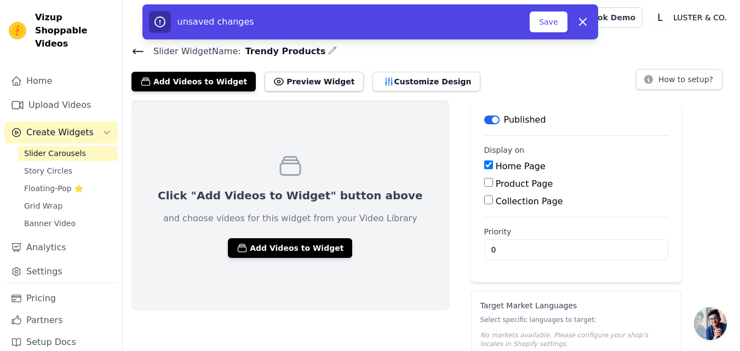
click at [484, 200] on input "Collection Page" at bounding box center [488, 200] width 9 height 9
checkbox input "true"
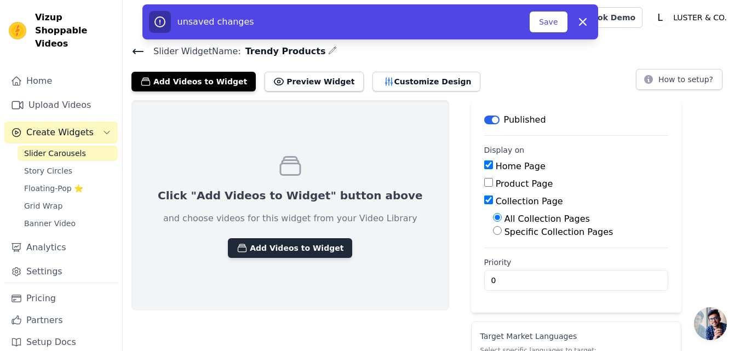
click at [273, 244] on button "Add Videos to Widget" at bounding box center [290, 248] width 124 height 20
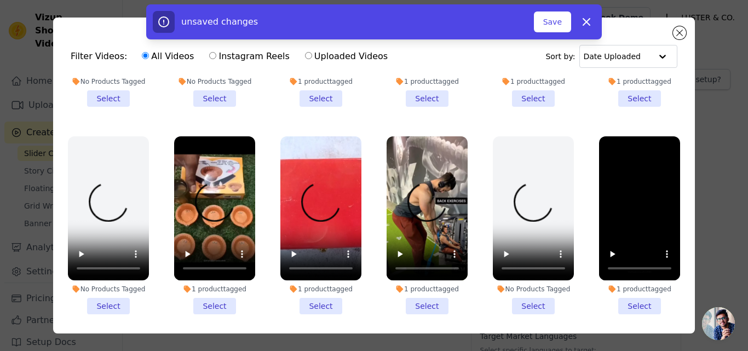
scroll to position [219, 0]
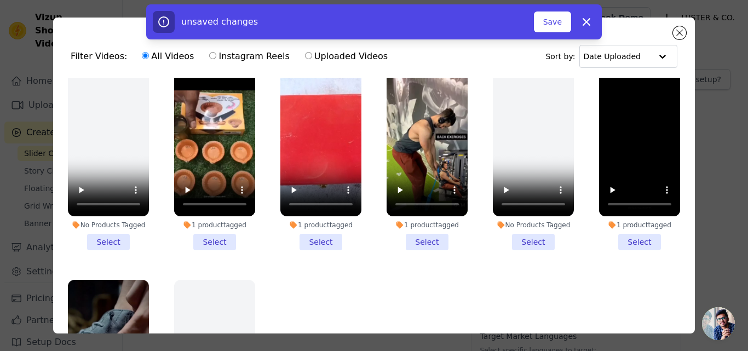
click at [221, 236] on li "1 product tagged Select" at bounding box center [214, 161] width 81 height 178
click at [0, 0] on input "1 product tagged Select" at bounding box center [0, 0] width 0 height 0
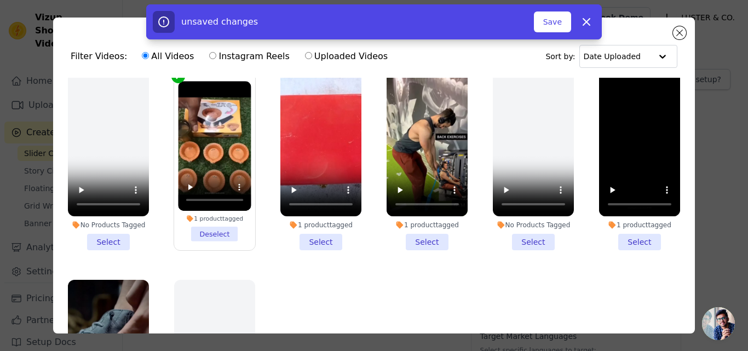
click at [419, 234] on li "1 product tagged Select" at bounding box center [427, 161] width 81 height 178
click at [0, 0] on input "1 product tagged Select" at bounding box center [0, 0] width 0 height 0
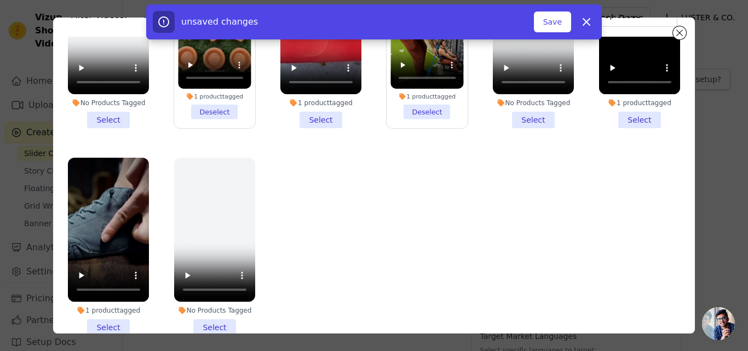
scroll to position [95, 0]
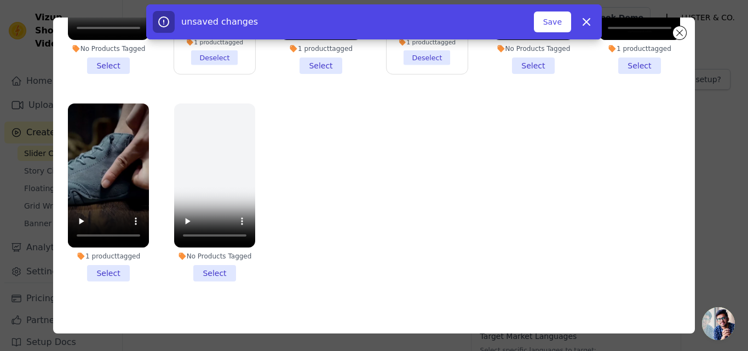
click at [105, 263] on li "1 product tagged Select" at bounding box center [108, 193] width 81 height 178
click at [0, 0] on input "1 product tagged Select" at bounding box center [0, 0] width 0 height 0
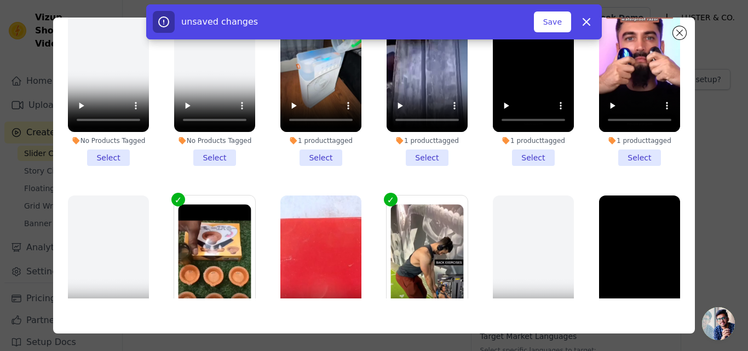
scroll to position [0, 0]
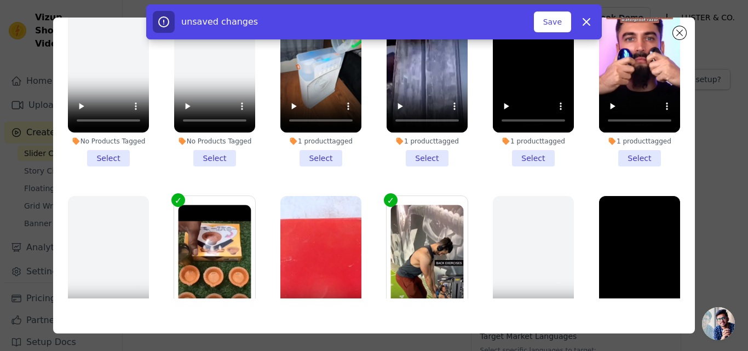
click at [308, 158] on li "1 product tagged Select" at bounding box center [320, 77] width 81 height 178
click at [0, 0] on input "1 product tagged Select" at bounding box center [0, 0] width 0 height 0
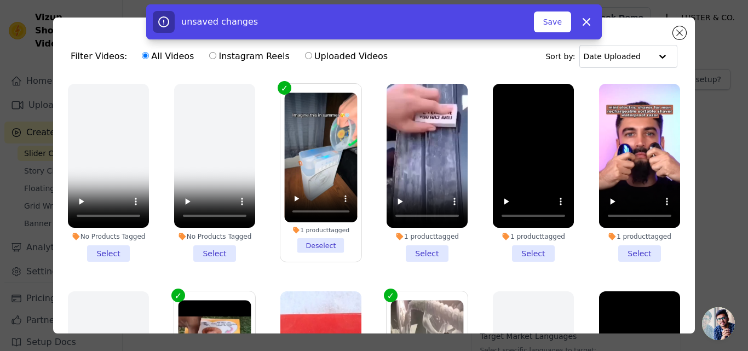
click at [632, 247] on li "1 product tagged Select" at bounding box center [639, 173] width 81 height 178
click at [0, 0] on input "1 product tagged Select" at bounding box center [0, 0] width 0 height 0
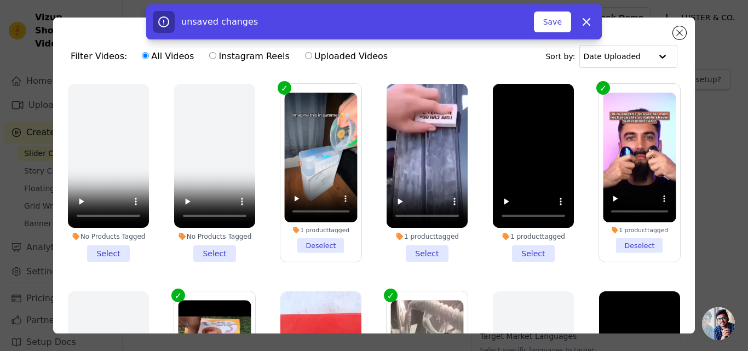
click at [514, 258] on label "1 product tagged Select" at bounding box center [533, 172] width 82 height 179
click at [0, 0] on input "1 product tagged Select" at bounding box center [0, 0] width 0 height 0
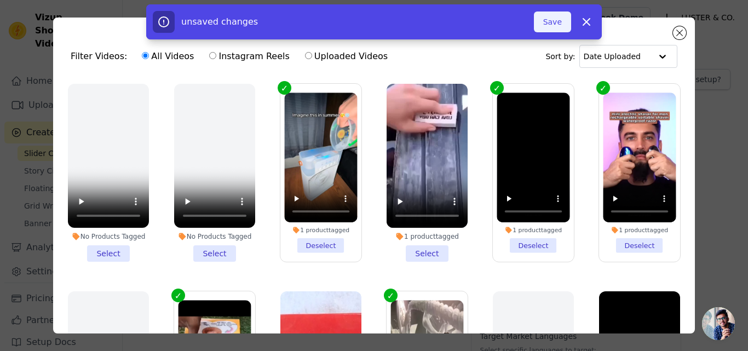
click at [559, 25] on button "Save" at bounding box center [552, 22] width 37 height 21
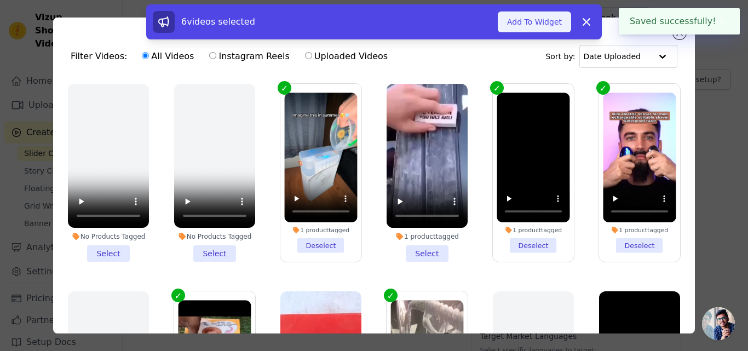
click at [539, 22] on button "Add To Widget" at bounding box center [534, 22] width 73 height 21
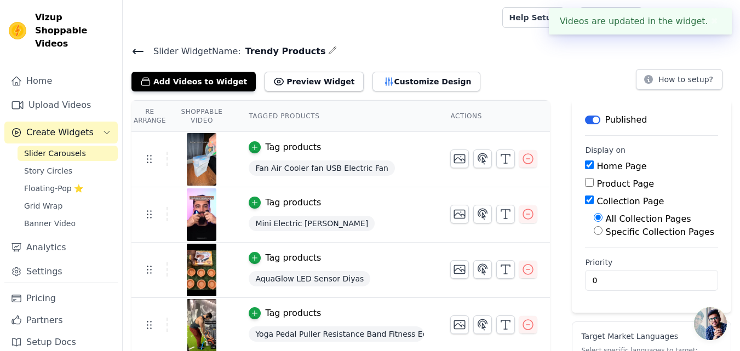
scroll to position [114, 0]
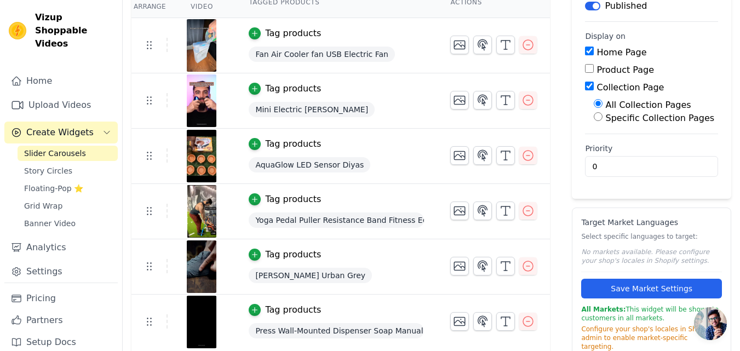
click at [614, 259] on p "No markets available. Please configure your shop's locales in Shopify settings." at bounding box center [651, 257] width 141 height 18
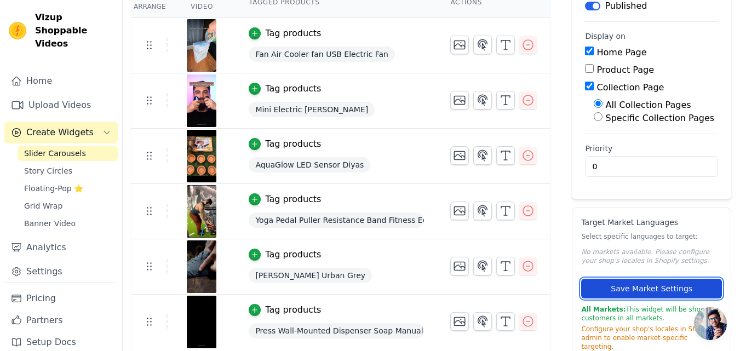
click at [637, 284] on button "Save Market Settings" at bounding box center [651, 289] width 141 height 20
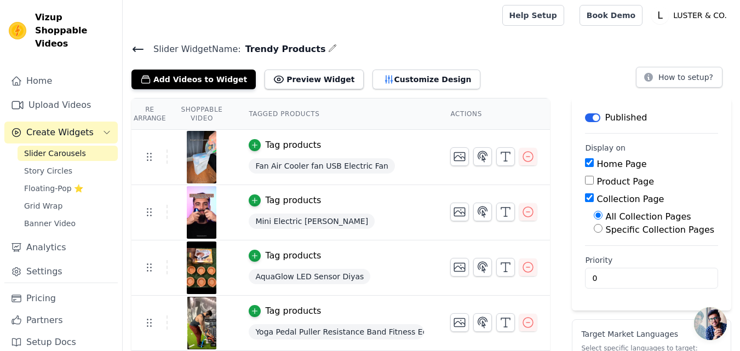
scroll to position [0, 0]
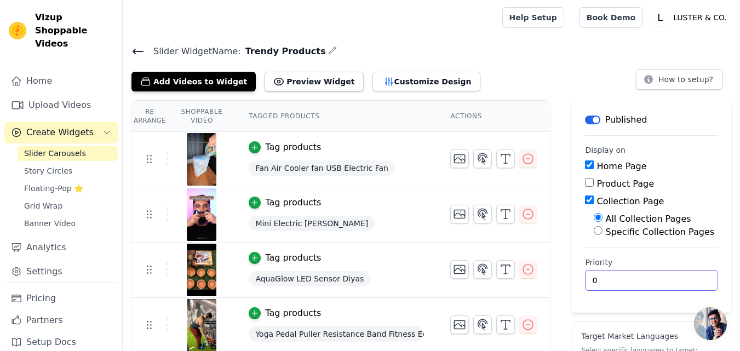
click at [602, 277] on input "0" at bounding box center [651, 280] width 133 height 21
click at [698, 152] on fieldset "Display on Home Page Product Page Collection Page All Collection Pages Specific…" at bounding box center [651, 192] width 133 height 94
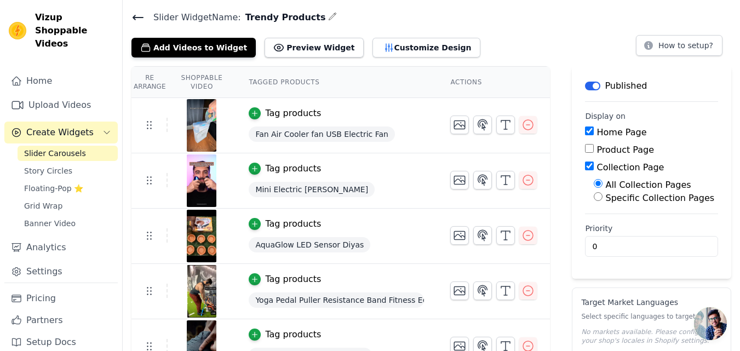
scroll to position [110, 0]
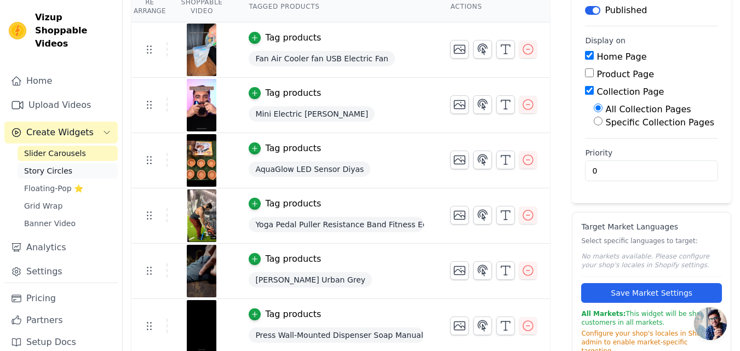
click at [30, 165] on span "Story Circles" at bounding box center [48, 170] width 48 height 11
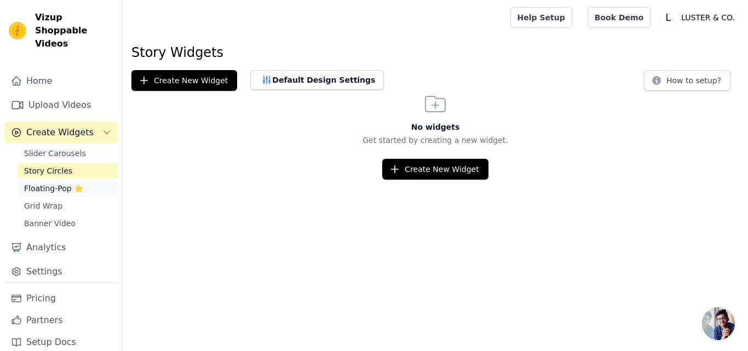
click at [58, 183] on span "Floating-Pop ⭐" at bounding box center [53, 188] width 59 height 11
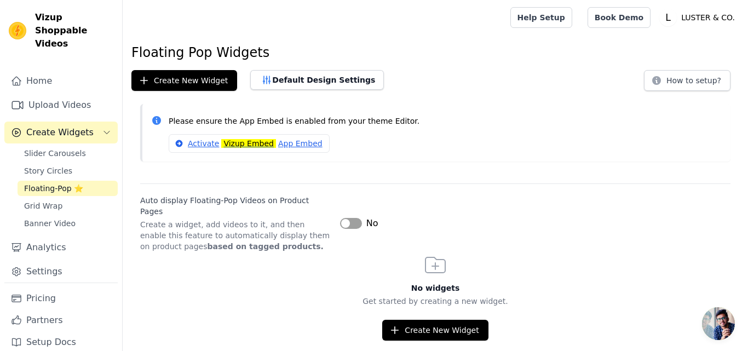
click at [351, 219] on button "Label" at bounding box center [351, 223] width 22 height 11
click at [238, 141] on mark "Vizup Embed" at bounding box center [248, 143] width 55 height 9
click at [67, 148] on span "Slider Carousels" at bounding box center [55, 153] width 62 height 11
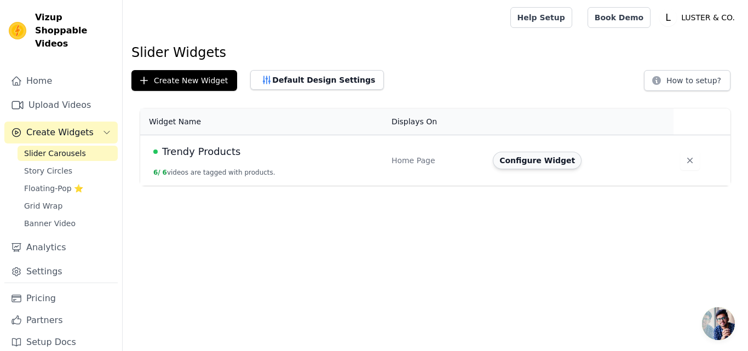
click at [524, 161] on button "Configure Widget" at bounding box center [537, 161] width 89 height 18
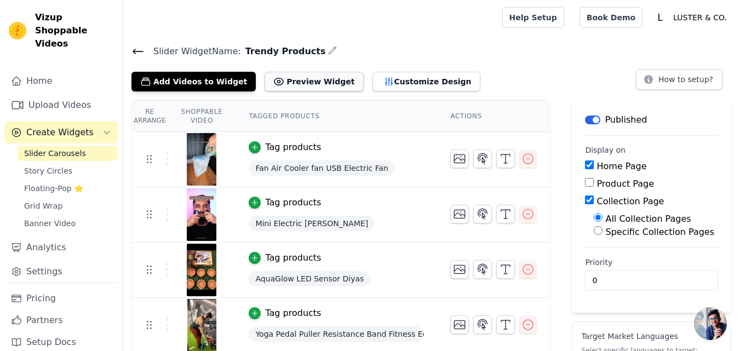
click at [319, 81] on button "Preview Widget" at bounding box center [314, 82] width 99 height 20
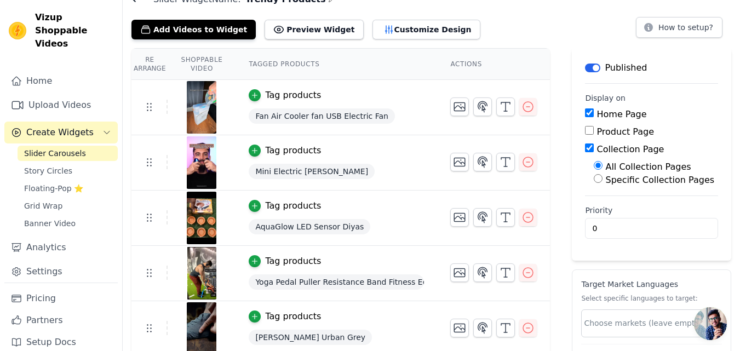
scroll to position [55, 0]
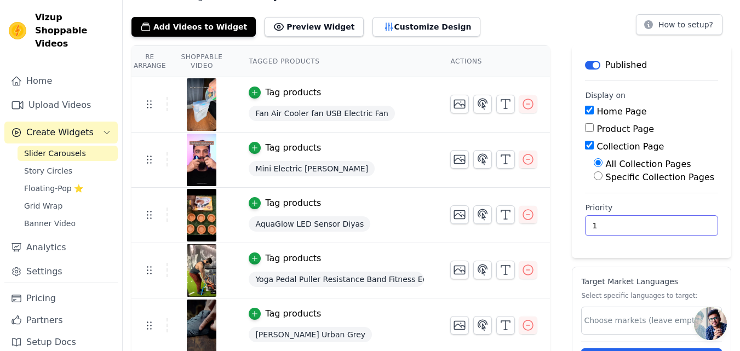
click at [691, 221] on input "1" at bounding box center [651, 225] width 133 height 21
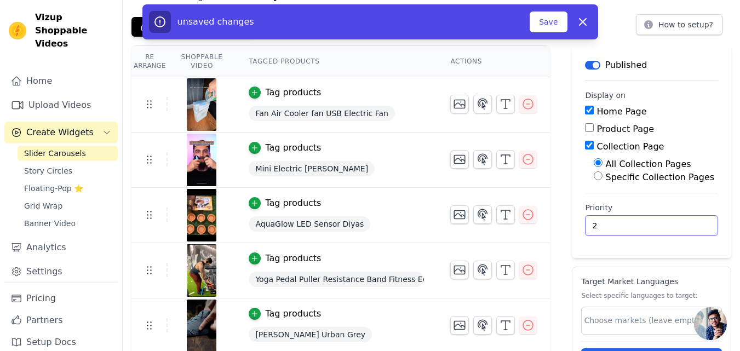
click at [691, 221] on input "2" at bounding box center [651, 225] width 133 height 21
click at [691, 221] on input "3" at bounding box center [651, 225] width 133 height 21
click at [691, 221] on input "4" at bounding box center [651, 225] width 133 height 21
click at [691, 221] on input "5" at bounding box center [651, 225] width 133 height 21
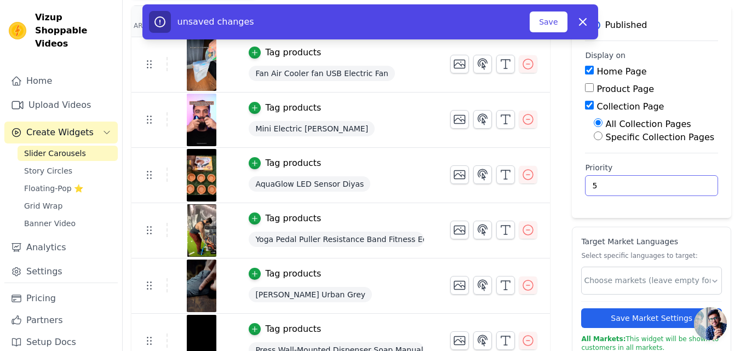
scroll to position [112, 0]
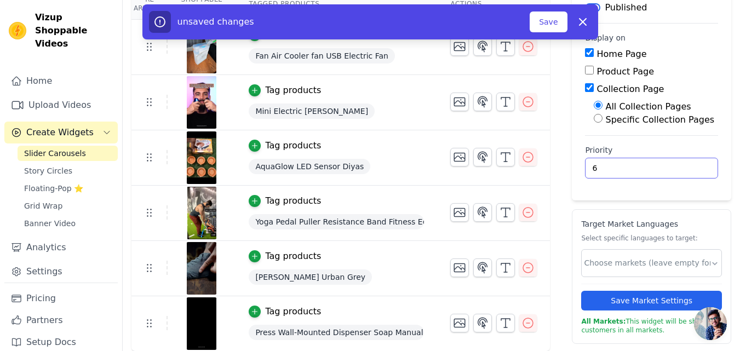
type input "6"
click at [692, 163] on input "6" at bounding box center [651, 168] width 133 height 21
click at [545, 22] on button "Save" at bounding box center [548, 22] width 37 height 21
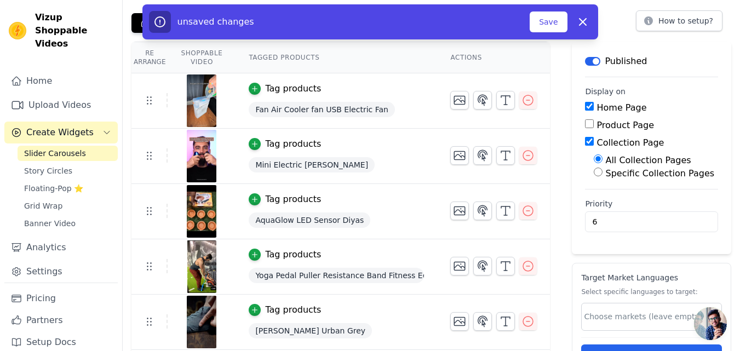
scroll to position [0, 0]
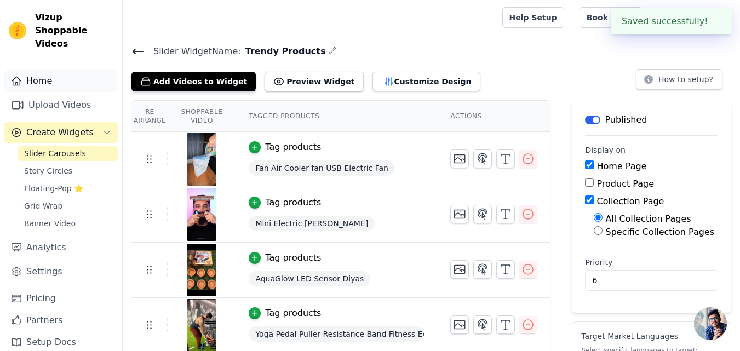
click at [24, 70] on link "Home" at bounding box center [60, 81] width 113 height 22
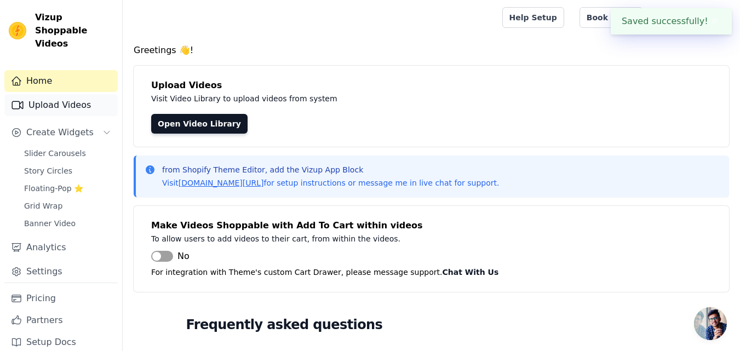
click at [50, 94] on link "Upload Videos" at bounding box center [60, 105] width 113 height 22
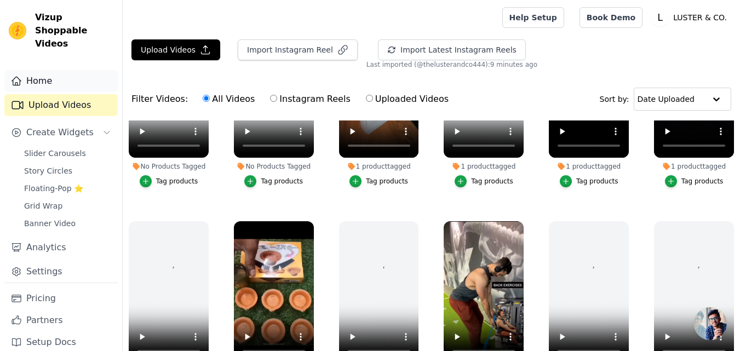
scroll to position [110, 0]
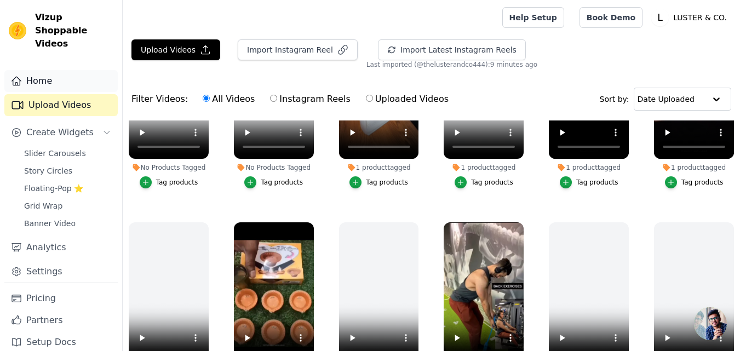
click at [46, 70] on link "Home" at bounding box center [60, 81] width 113 height 22
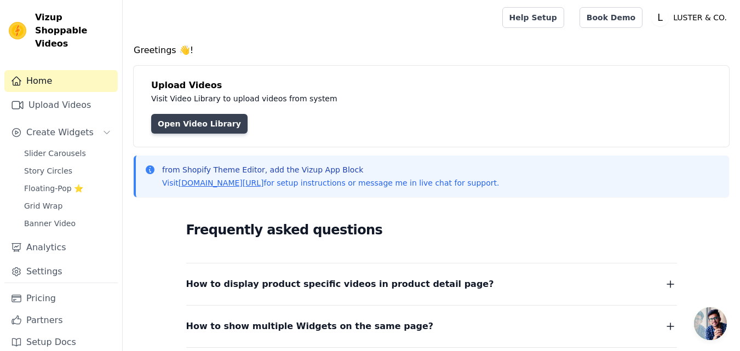
click at [196, 117] on link "Open Video Library" at bounding box center [199, 124] width 96 height 20
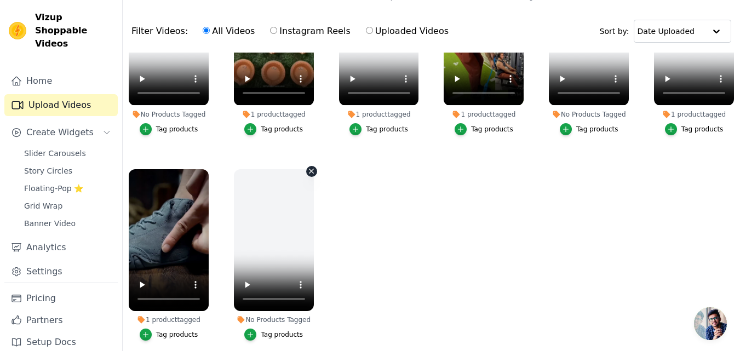
scroll to position [112, 0]
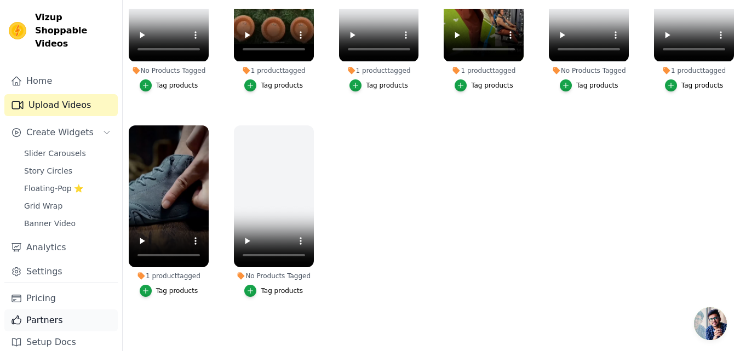
click at [49, 310] on link "Partners" at bounding box center [60, 321] width 113 height 22
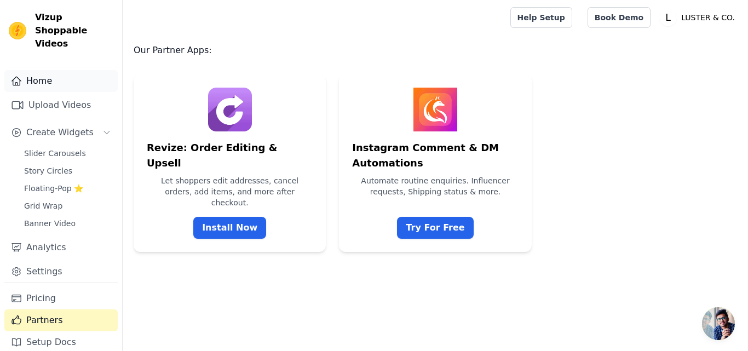
click at [64, 70] on link "Home" at bounding box center [60, 81] width 113 height 22
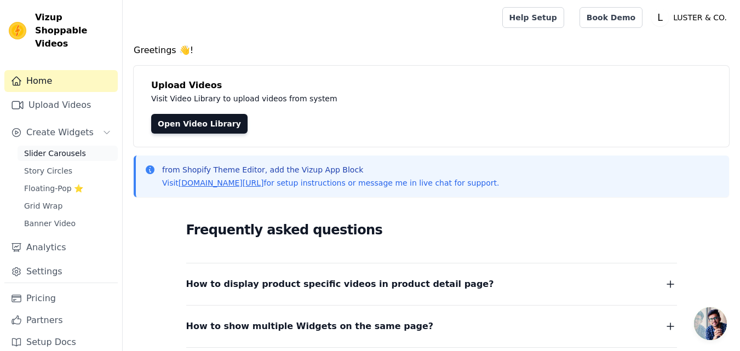
click at [69, 148] on span "Slider Carousels" at bounding box center [55, 153] width 62 height 11
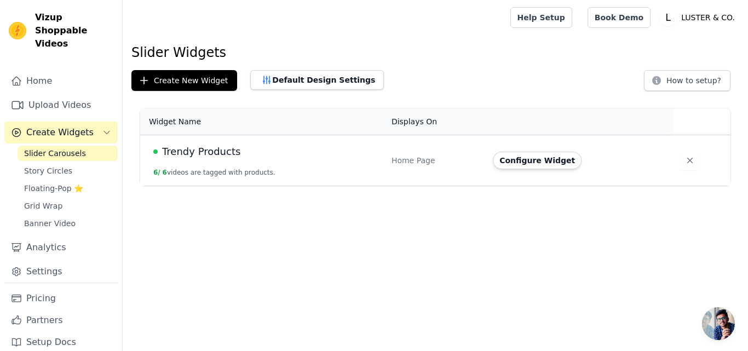
click at [415, 156] on div "Home Page" at bounding box center [436, 160] width 88 height 11
click at [561, 167] on button "Configure Widget" at bounding box center [537, 161] width 89 height 18
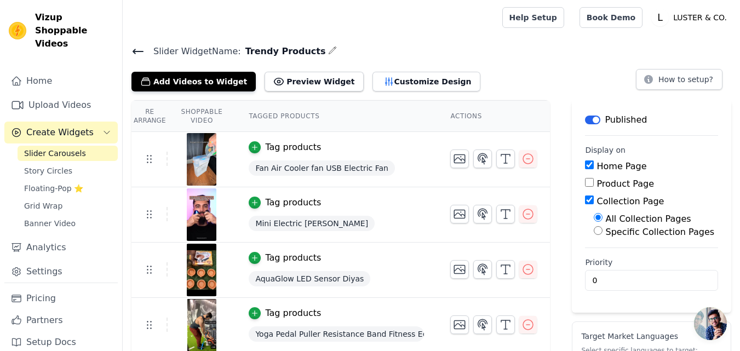
click at [590, 185] on div "Product Page" at bounding box center [651, 183] width 133 height 13
click at [586, 185] on input "Product Page" at bounding box center [589, 182] width 9 height 9
checkbox input "true"
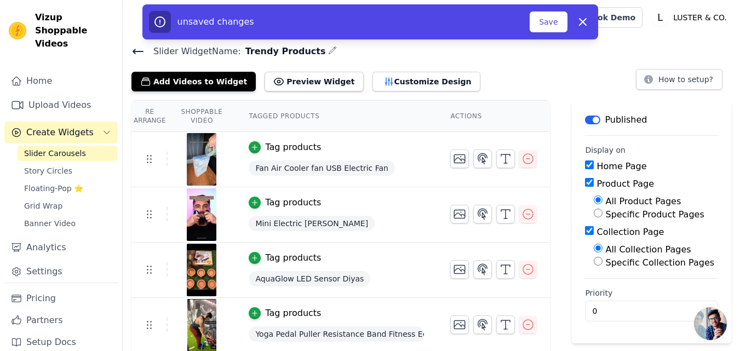
click at [596, 219] on div "Specific Product Pages" at bounding box center [656, 214] width 124 height 13
click at [595, 214] on input "Specific Product Pages" at bounding box center [598, 213] width 9 height 9
radio input "true"
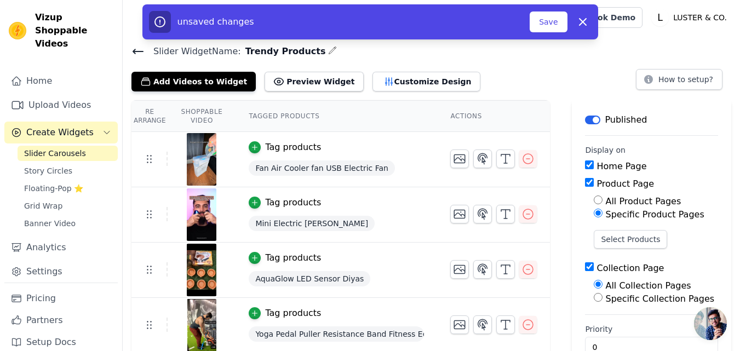
click at [595, 202] on input "All Product Pages" at bounding box center [598, 200] width 9 height 9
radio input "true"
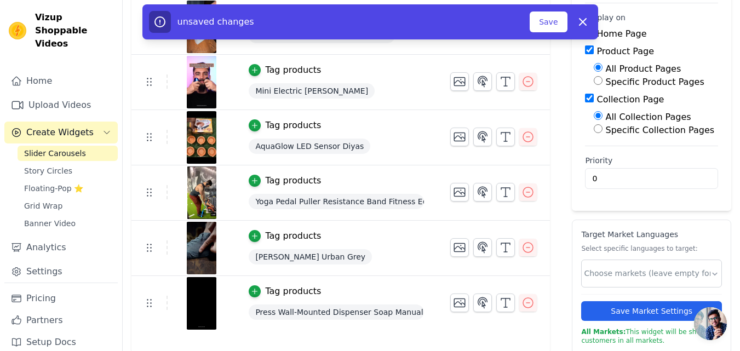
scroll to position [135, 0]
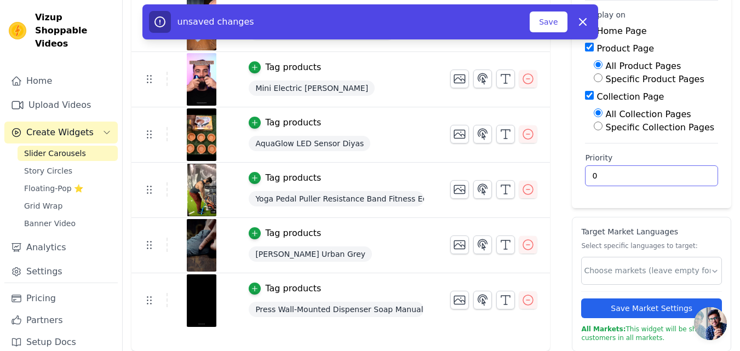
drag, startPoint x: 602, startPoint y: 176, endPoint x: 539, endPoint y: 187, distance: 63.9
click at [564, 184] on div "Re Arrange Shoppable Video Tagged Products Actions Tag products Fan Air Cooler …" at bounding box center [431, 158] width 617 height 387
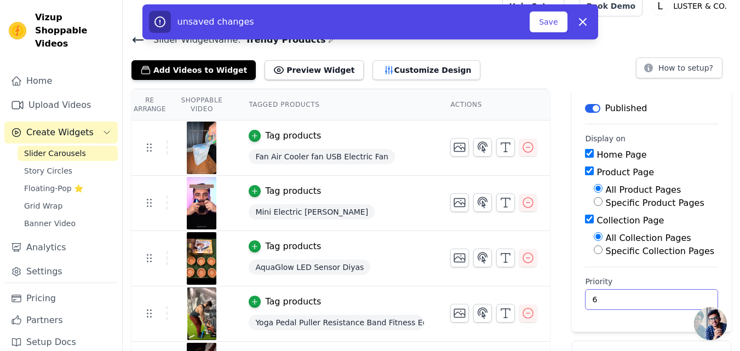
scroll to position [0, 0]
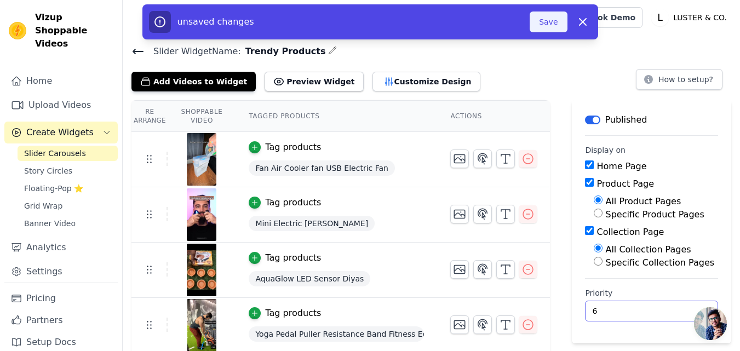
type input "6"
click at [543, 30] on button "Save" at bounding box center [548, 22] width 37 height 21
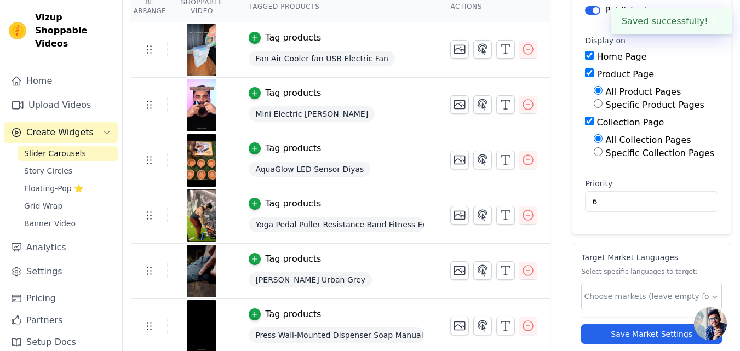
scroll to position [135, 0]
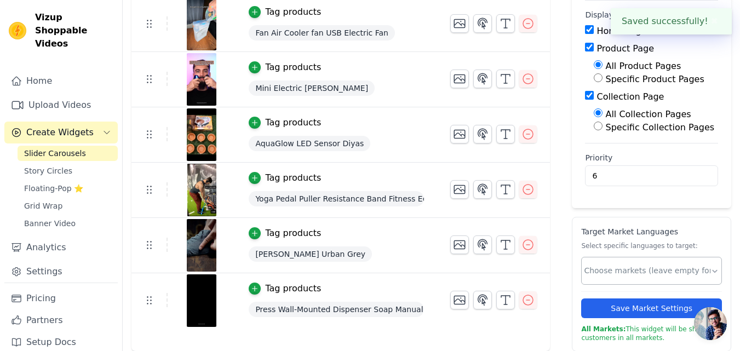
drag, startPoint x: 689, startPoint y: 274, endPoint x: 694, endPoint y: 271, distance: 6.4
click at [689, 274] on input "text" at bounding box center [647, 271] width 127 height 12
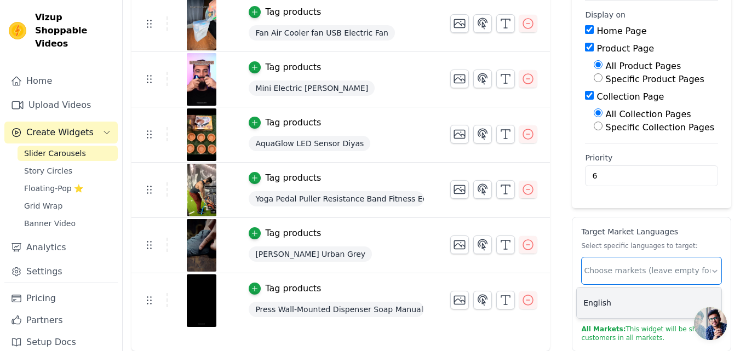
click at [609, 301] on div "English" at bounding box center [649, 303] width 145 height 31
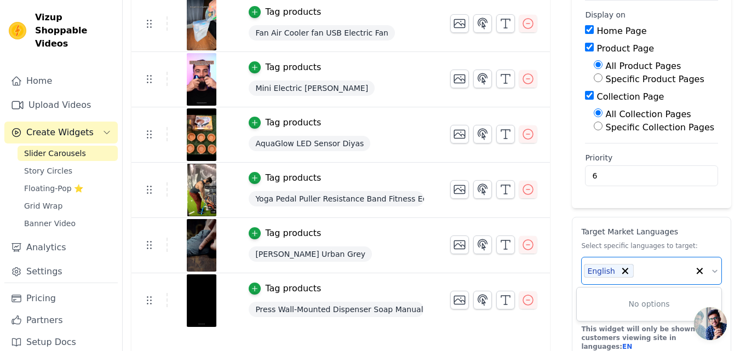
click at [716, 271] on div at bounding box center [704, 271] width 31 height 22
click at [717, 274] on div at bounding box center [704, 271] width 31 height 22
click at [692, 304] on div "No options" at bounding box center [649, 304] width 145 height 33
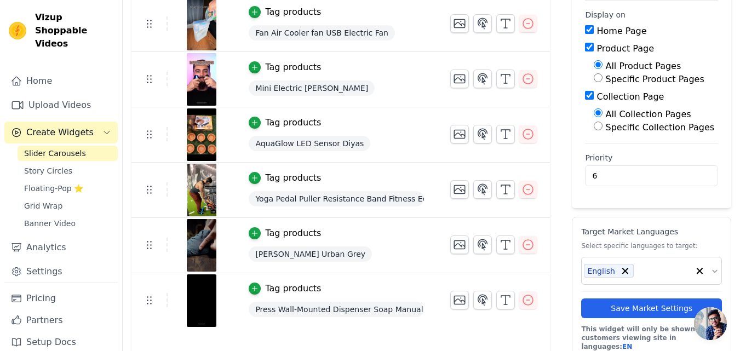
click at [573, 312] on div "Target Market Languages Select specific languages to target: English Save Marke…" at bounding box center [651, 289] width 159 height 144
click at [601, 294] on div "Save Market Settings" at bounding box center [651, 304] width 141 height 27
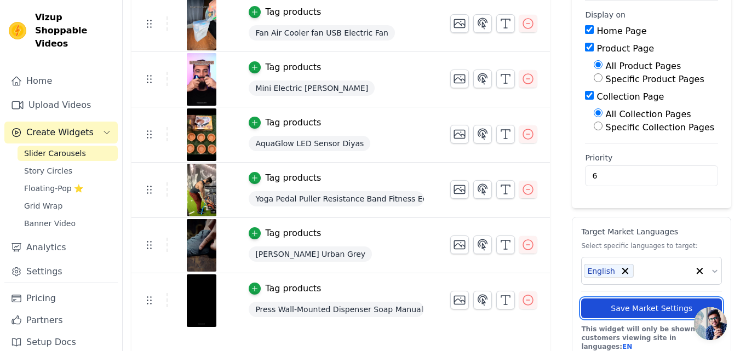
click at [600, 303] on button "Save Market Settings" at bounding box center [651, 309] width 141 height 20
click at [628, 307] on button "Save Market Settings" at bounding box center [651, 309] width 141 height 20
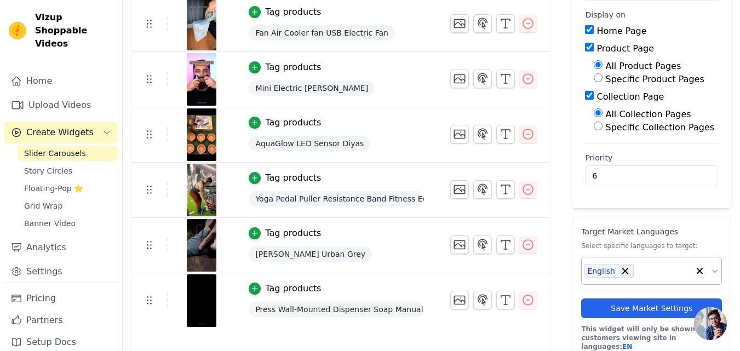
scroll to position [0, 0]
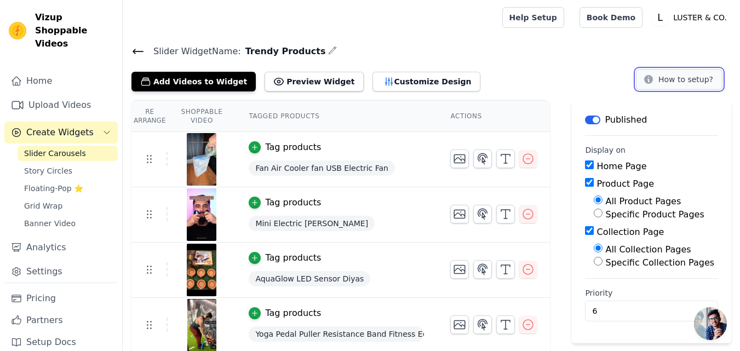
click at [669, 78] on button "How to setup?" at bounding box center [679, 79] width 87 height 21
